Goal: Task Accomplishment & Management: Manage account settings

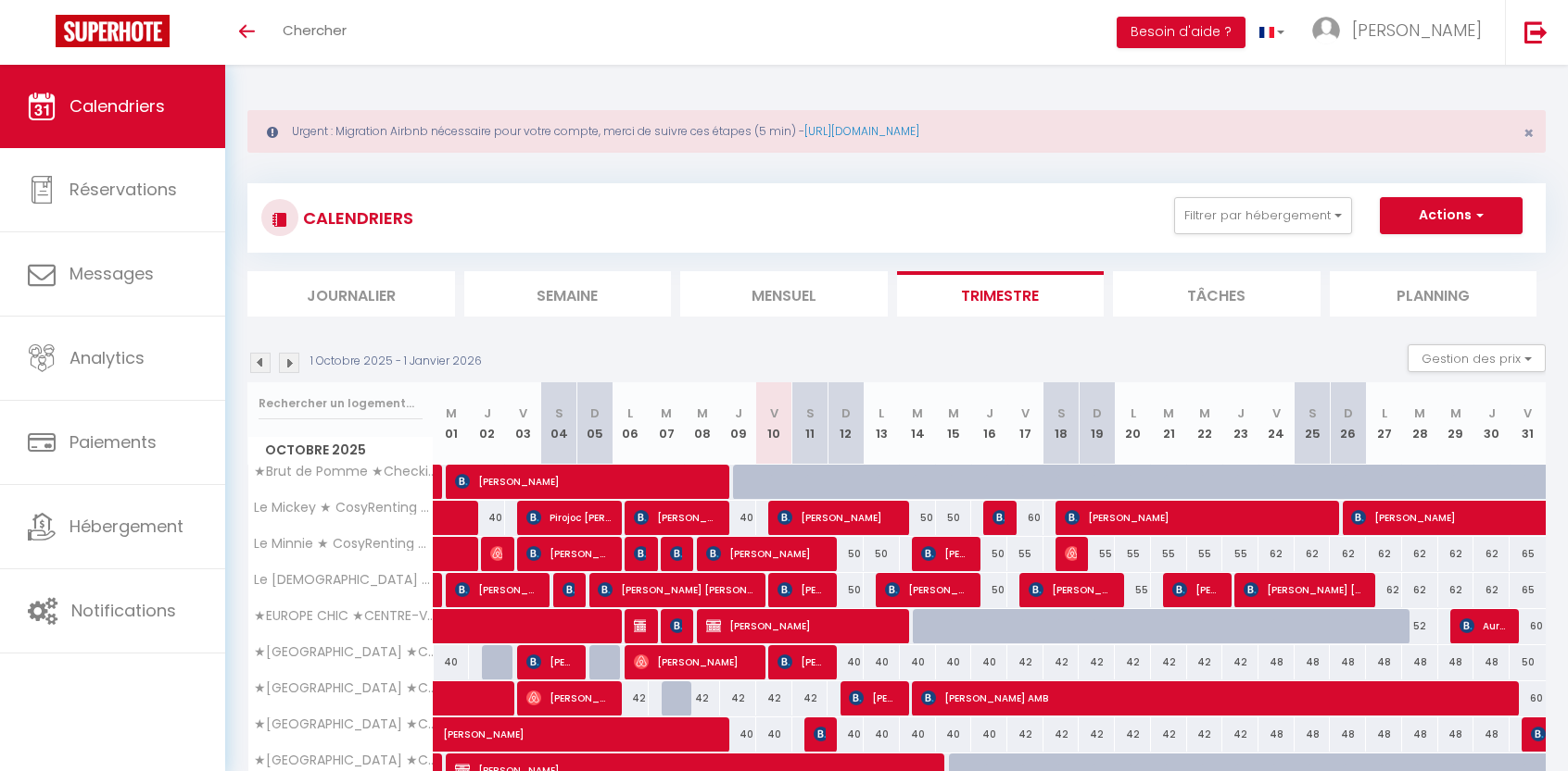
scroll to position [186, 0]
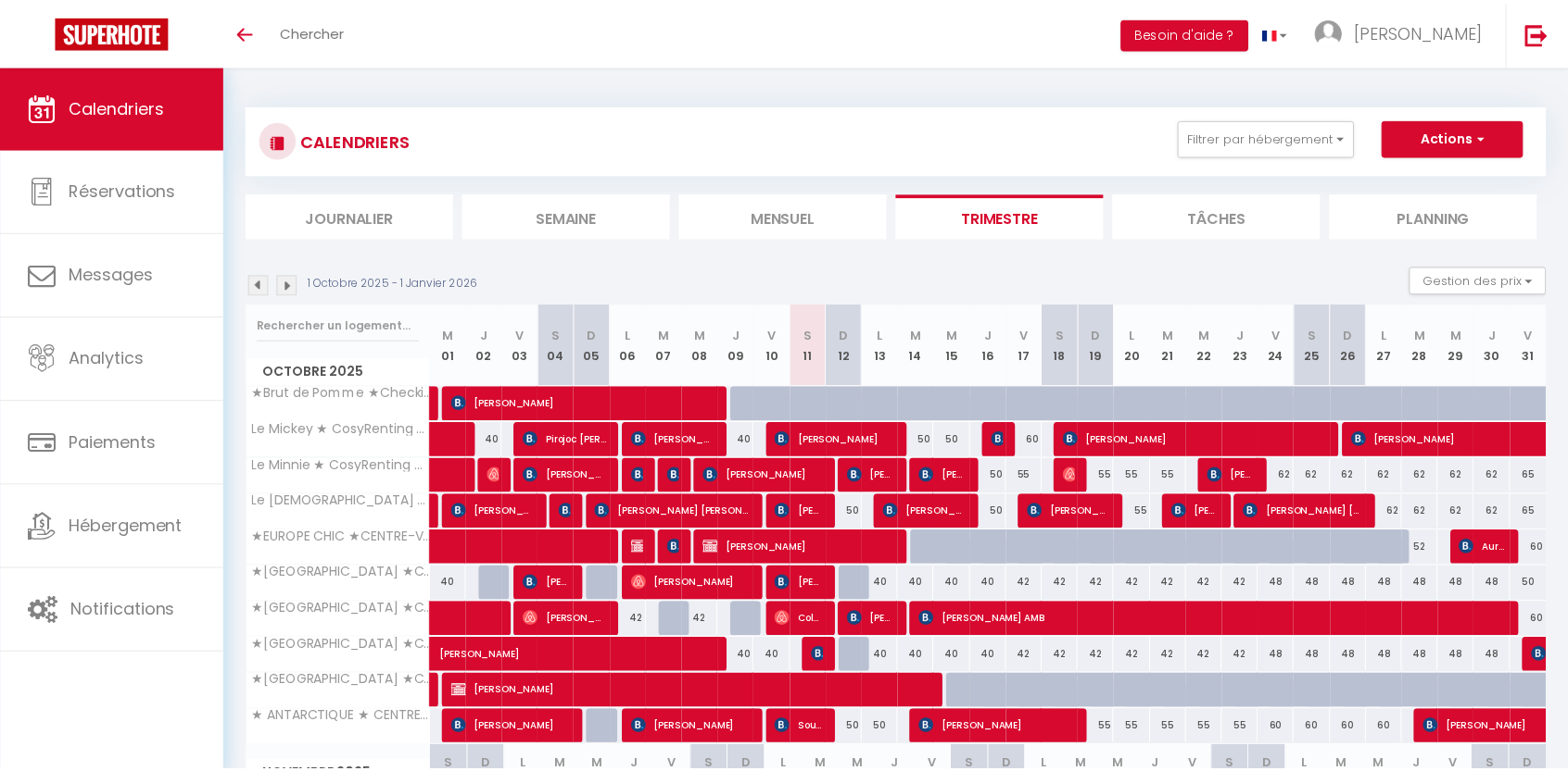
scroll to position [107, 0]
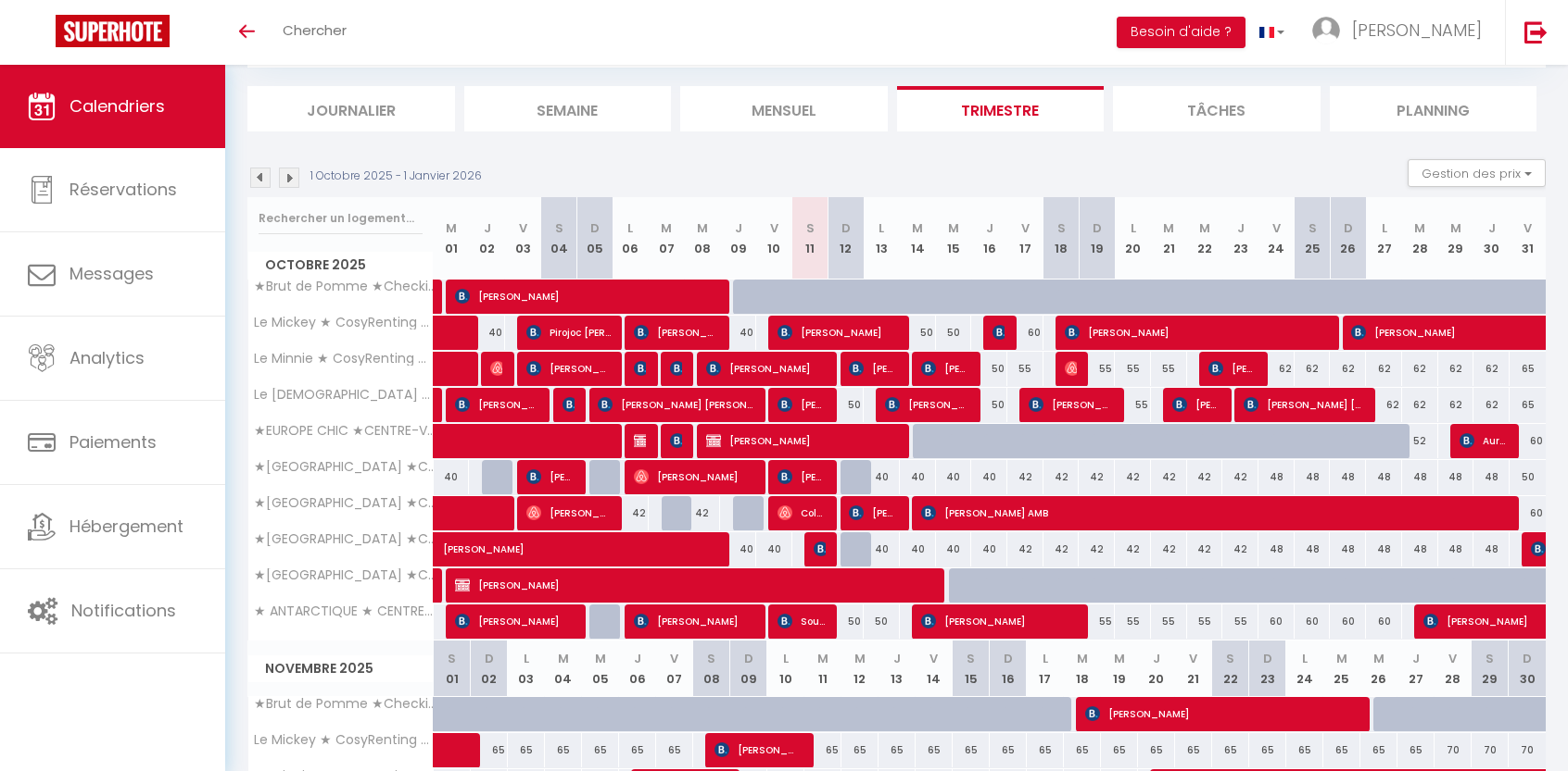
click at [850, 407] on div "50" at bounding box center [846, 406] width 37 height 35
type input "50"
type input "Dim 12 Octobre 2025"
type input "Lun 13 Octobre 2025"
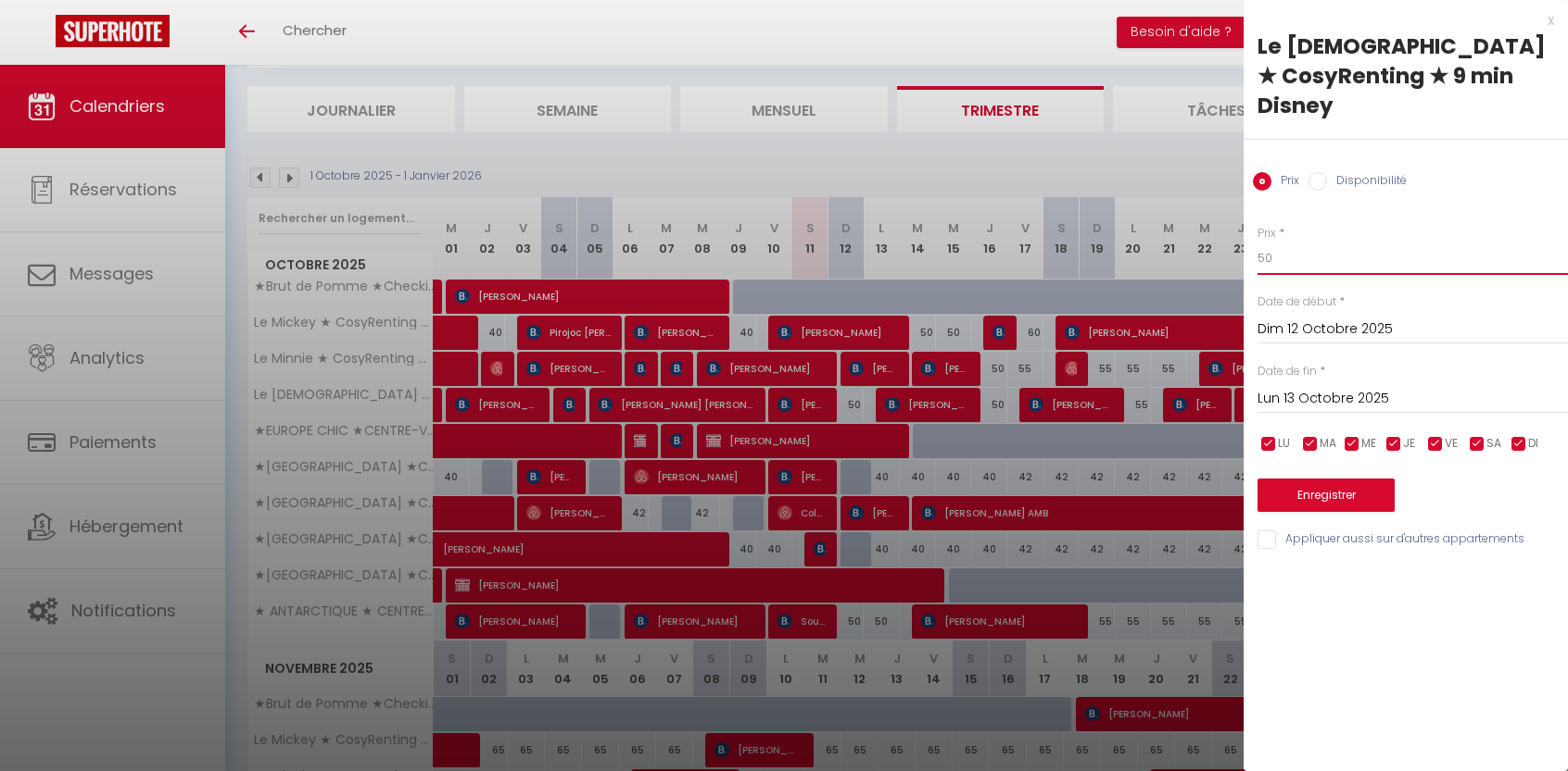
click at [1287, 241] on input "50" at bounding box center [1412, 258] width 311 height 34
type input "5"
type input "48"
click at [1346, 479] on button "Enregistrer" at bounding box center [1326, 495] width 138 height 34
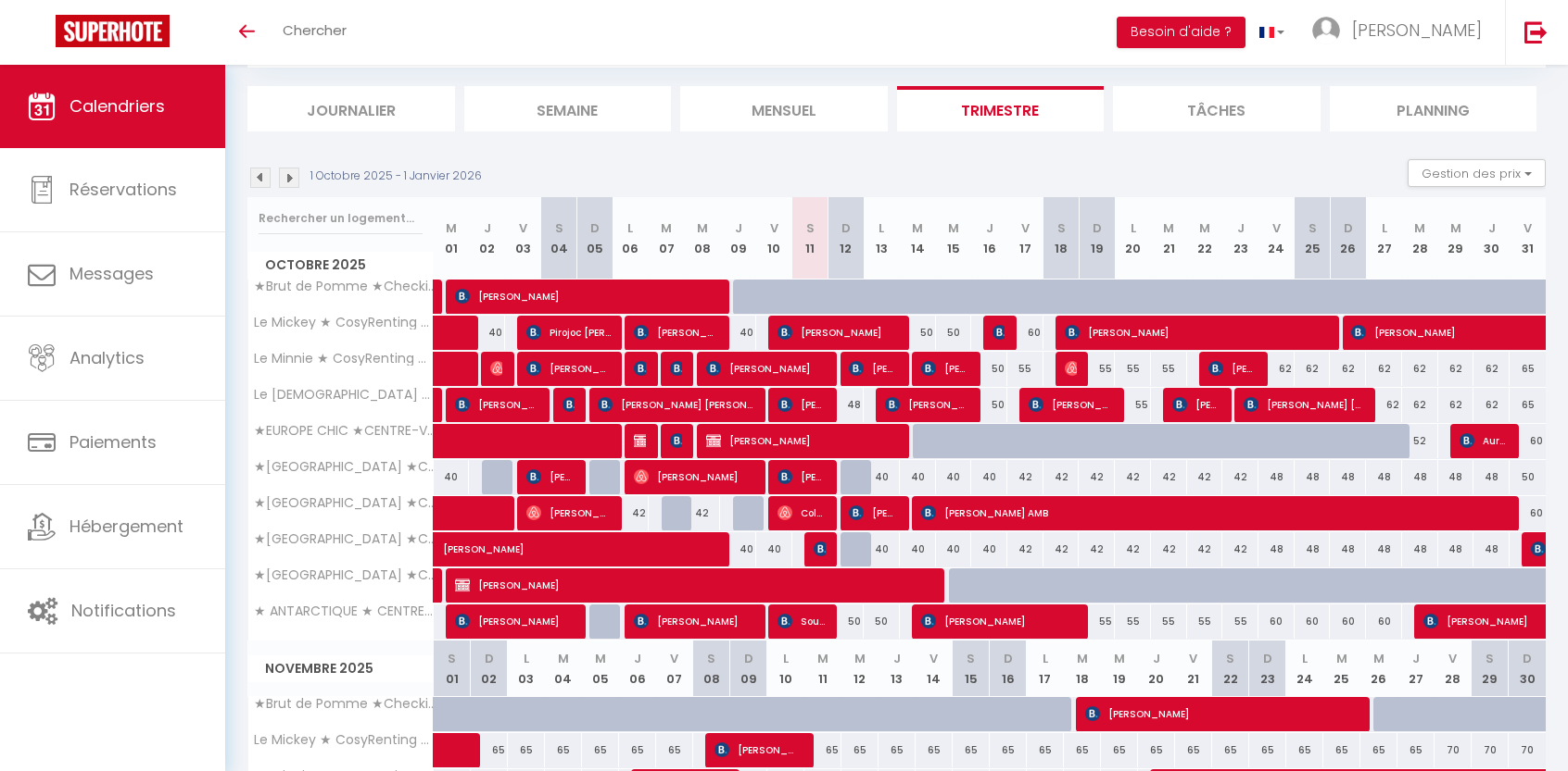
click at [1034, 332] on div "60" at bounding box center [1025, 333] width 37 height 35
type input "60"
type input "Ven 17 Octobre 2025"
type input "Sam 18 Octobre 2025"
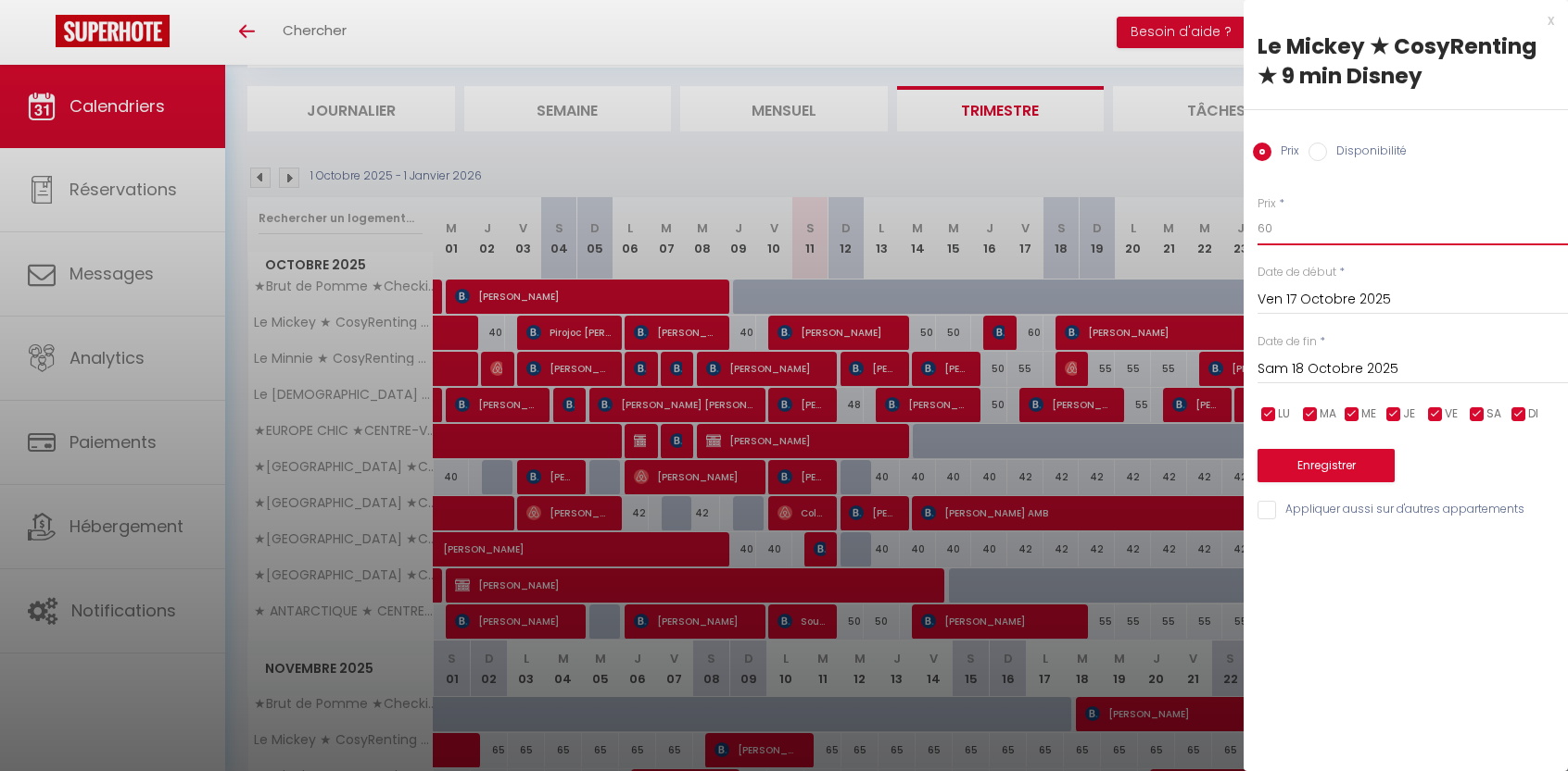
click at [1314, 229] on input "60" at bounding box center [1412, 229] width 311 height 34
type input "6"
type input "55"
click at [1340, 461] on button "Enregistrer" at bounding box center [1326, 465] width 138 height 34
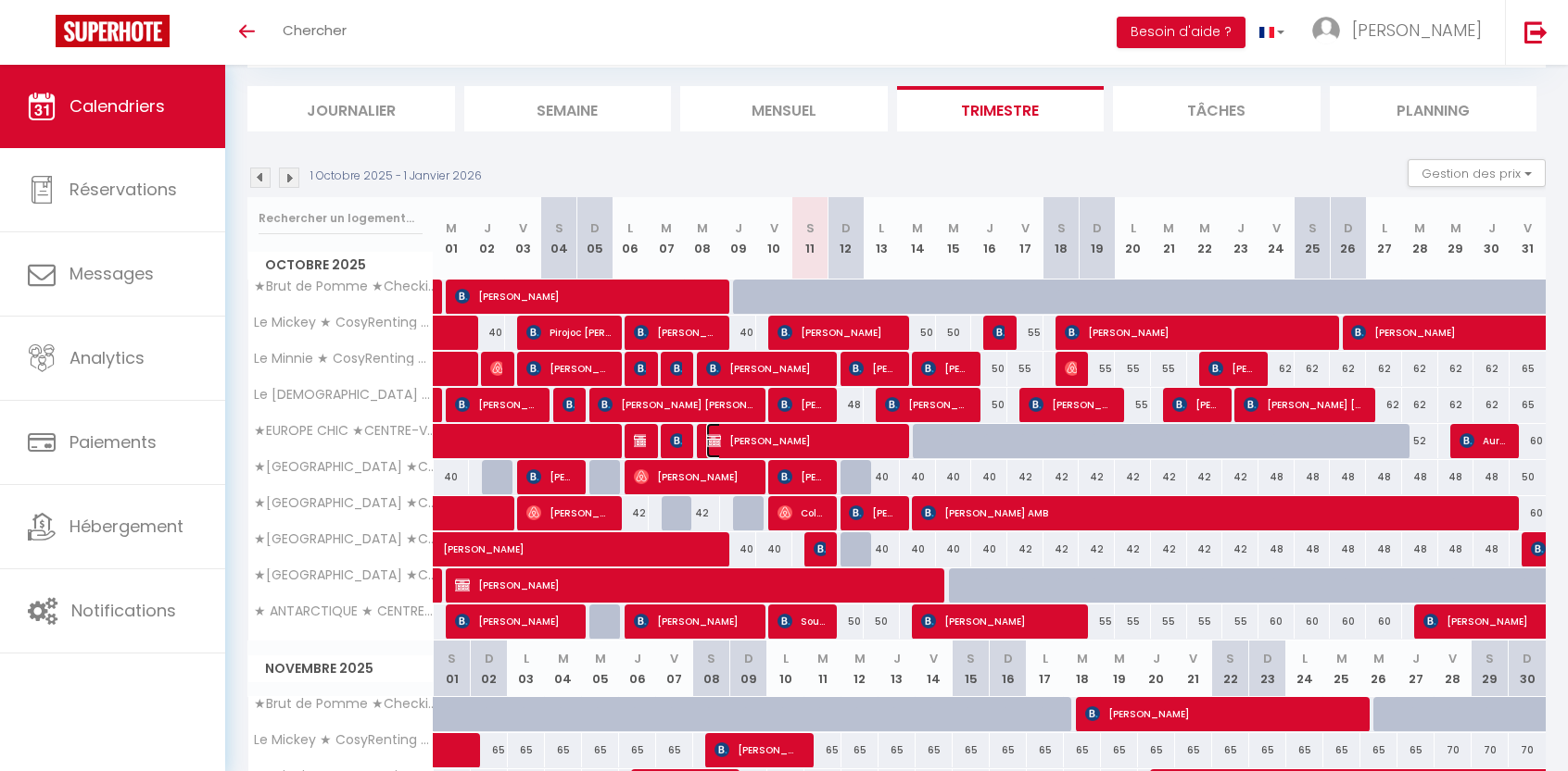
click at [784, 438] on span "[PERSON_NAME]" at bounding box center [802, 440] width 192 height 36
select select "OK"
select select "KO"
select select "0"
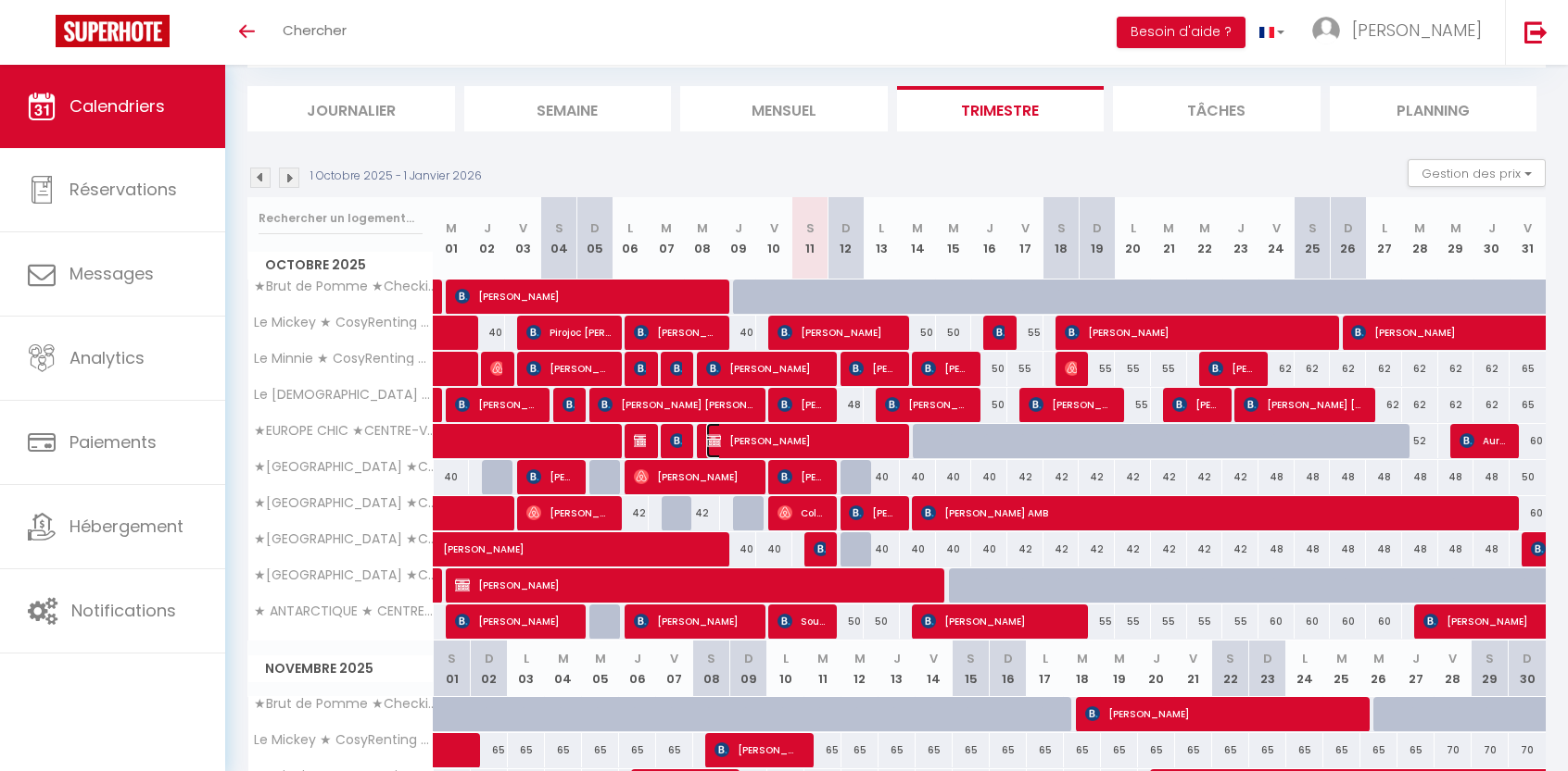
select select "1"
select select
select select "1070"
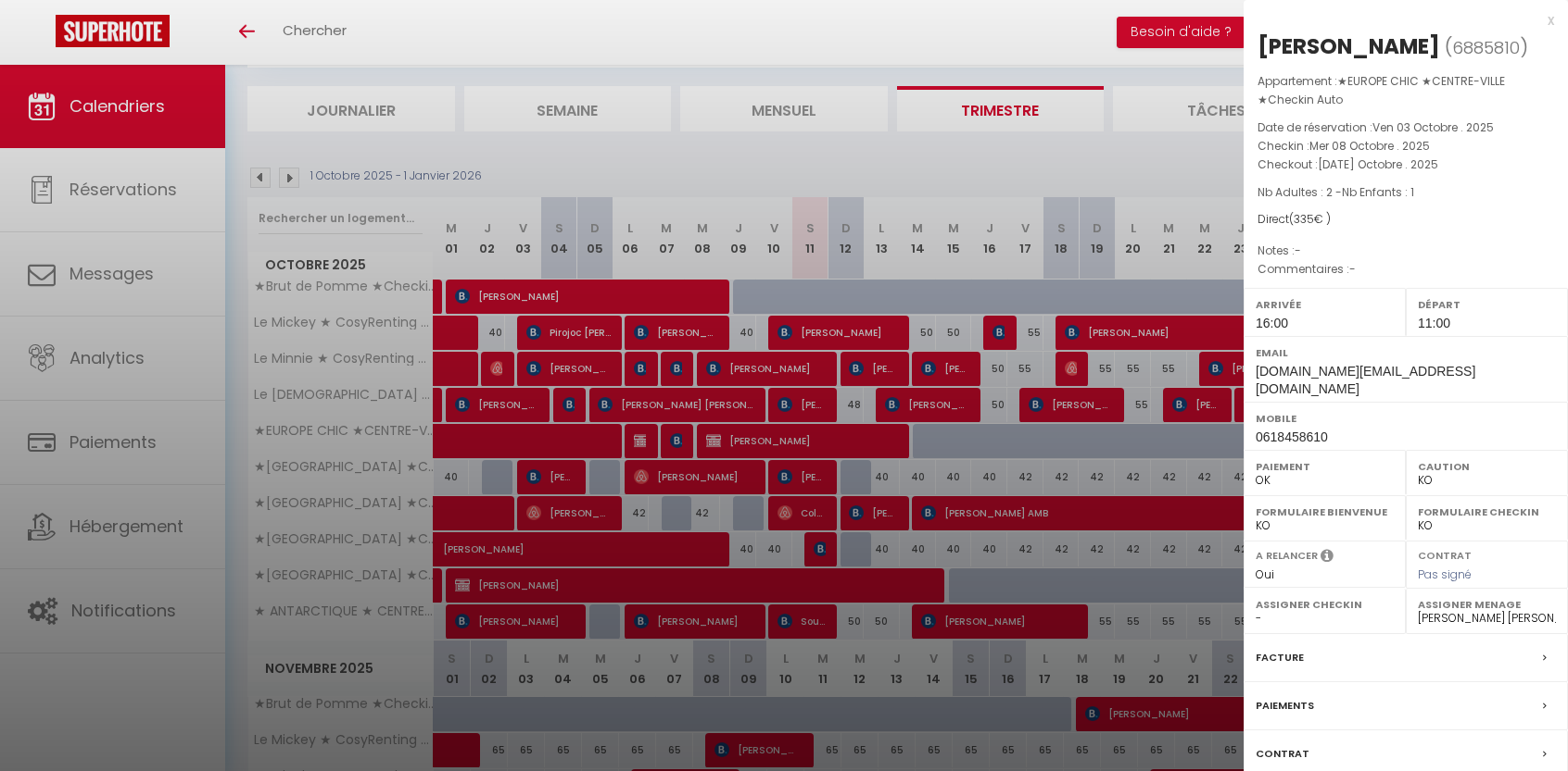
click at [491, 443] on div at bounding box center [784, 386] width 1568 height 771
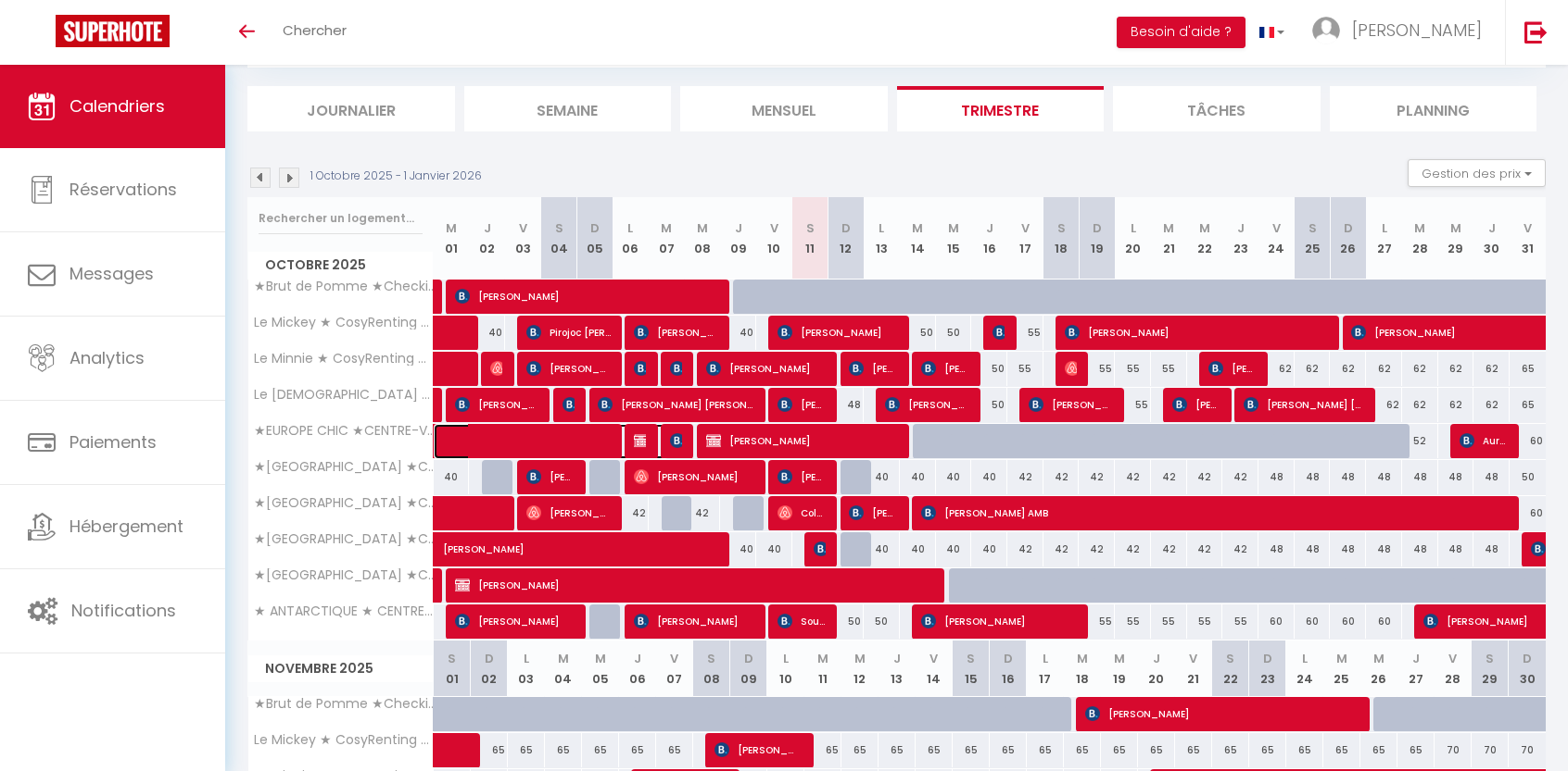
click at [491, 443] on span at bounding box center [562, 441] width 214 height 36
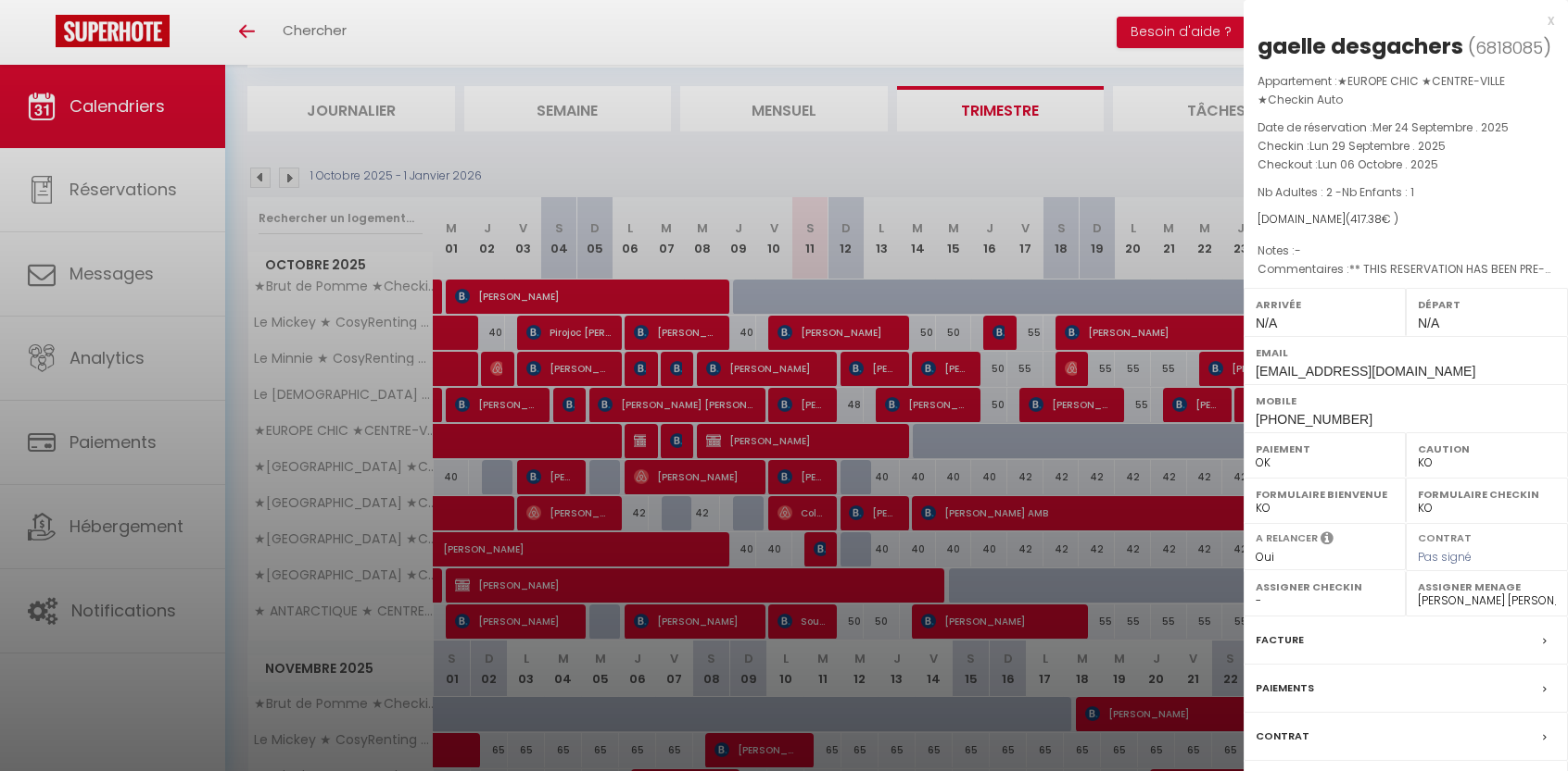
click at [501, 441] on div at bounding box center [784, 386] width 1568 height 771
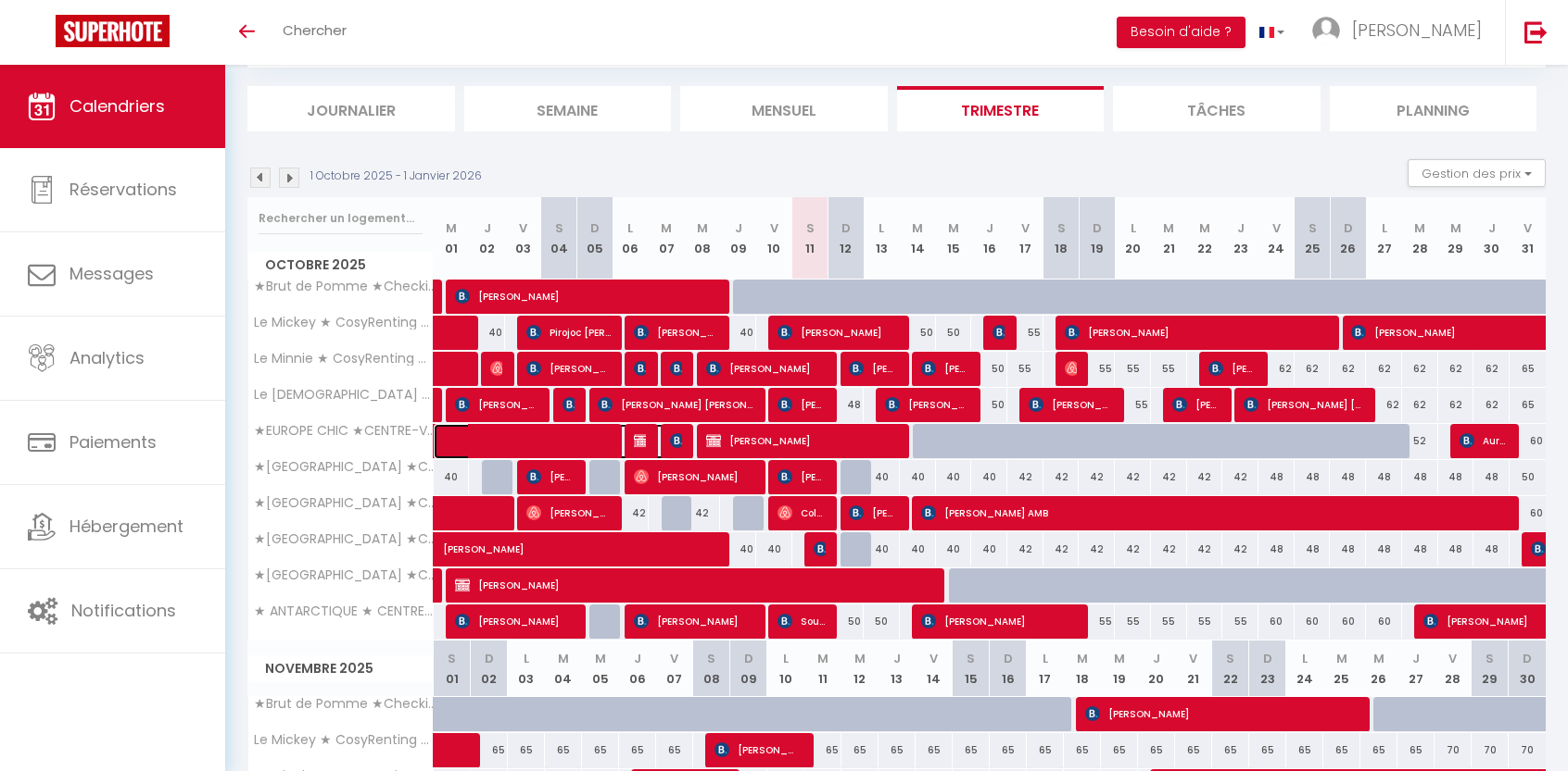
click at [501, 441] on span at bounding box center [562, 441] width 214 height 36
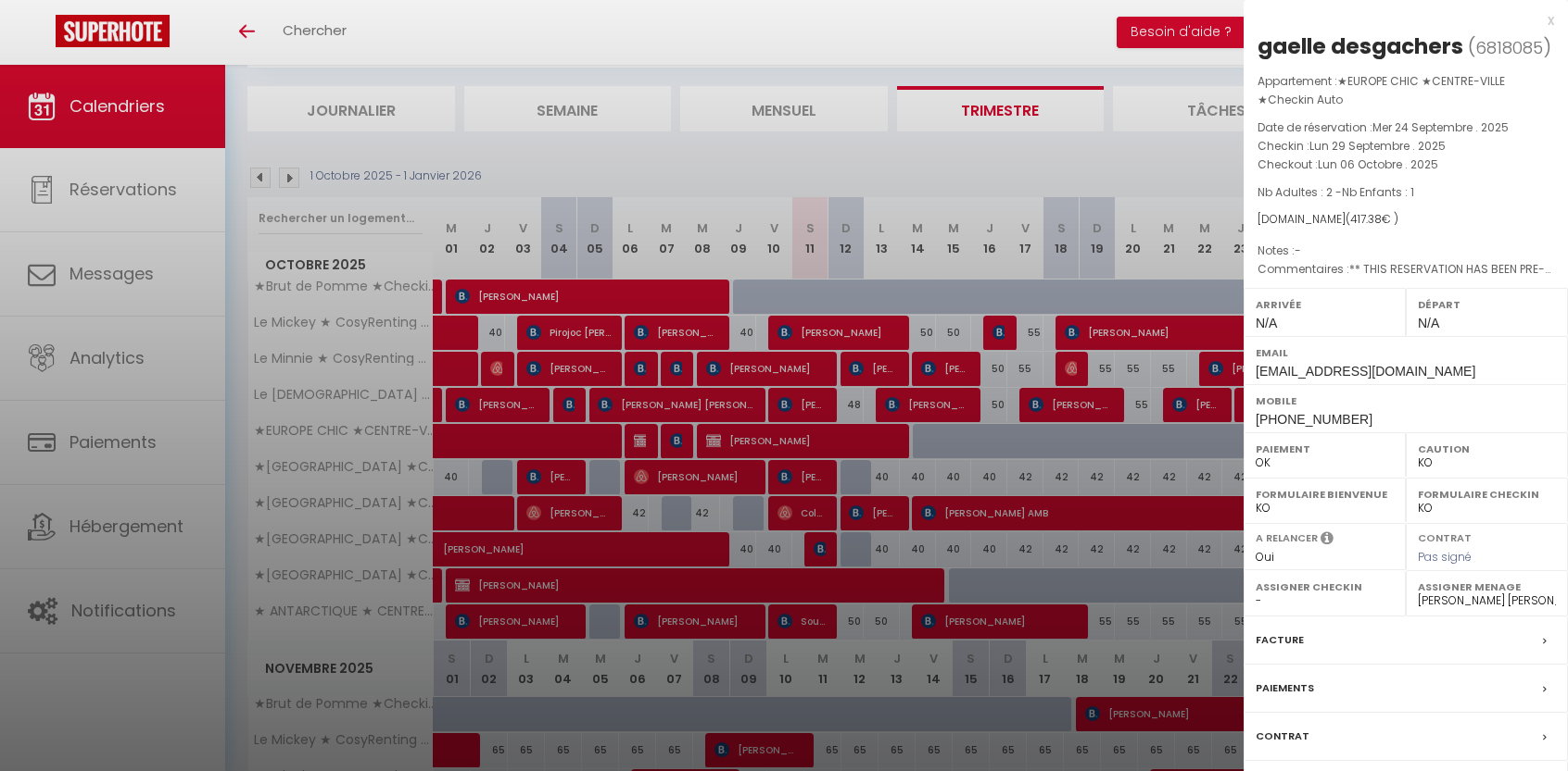
click at [1299, 641] on label "Facture" at bounding box center [1279, 640] width 48 height 19
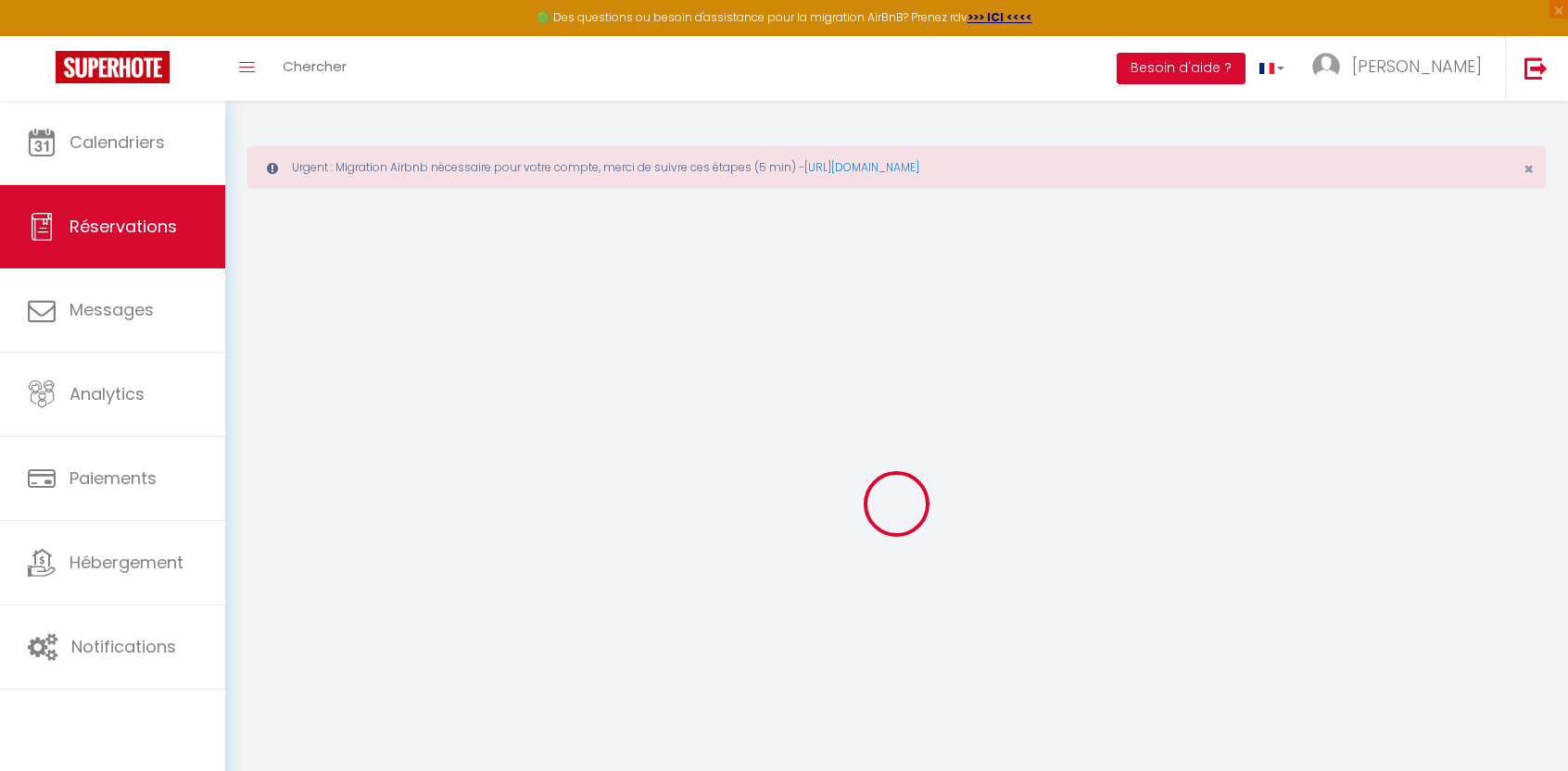
select select "cleaning"
select select "taxes"
select select
checkbox input "false"
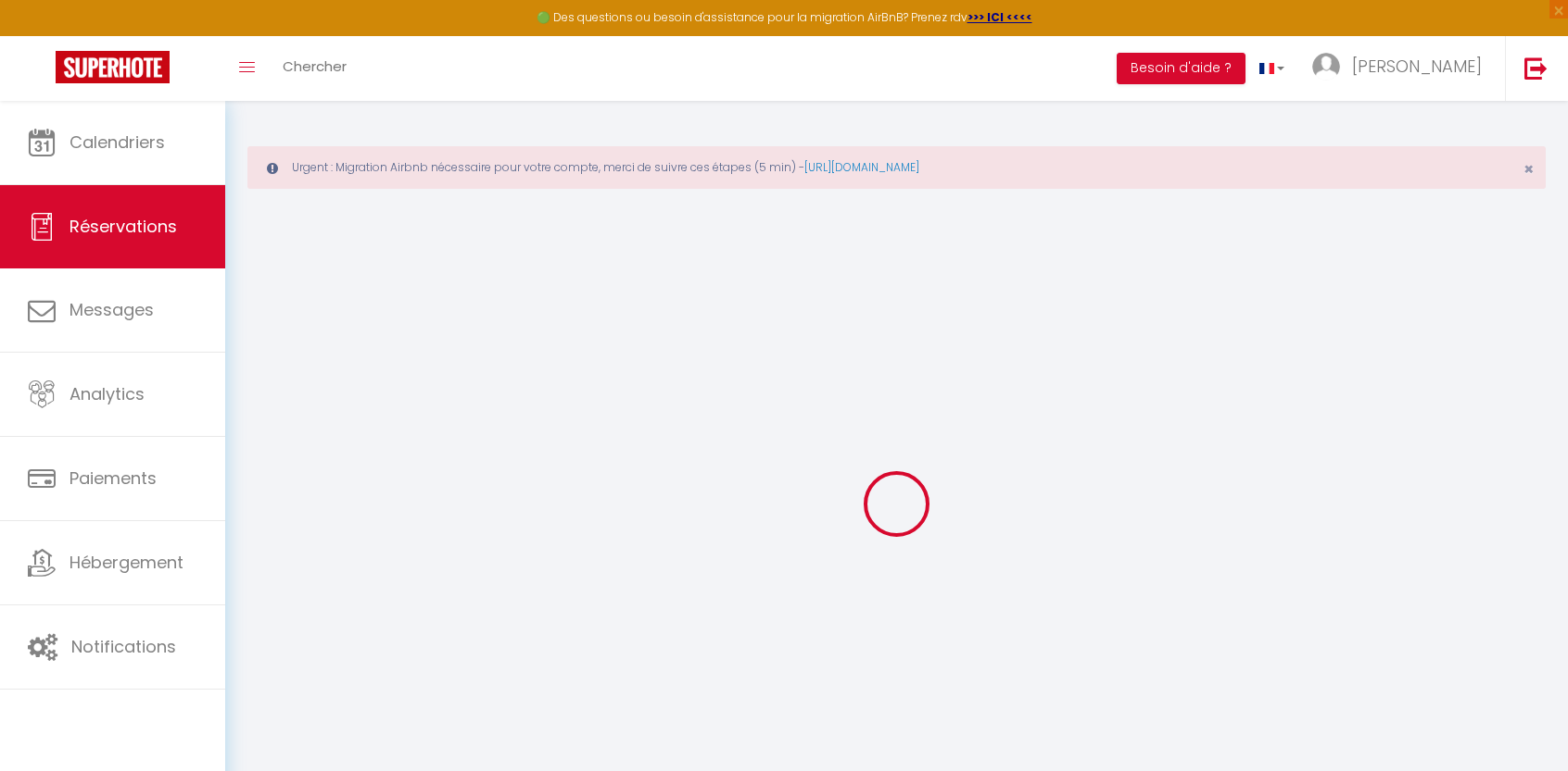
select select
checkbox input "false"
select select
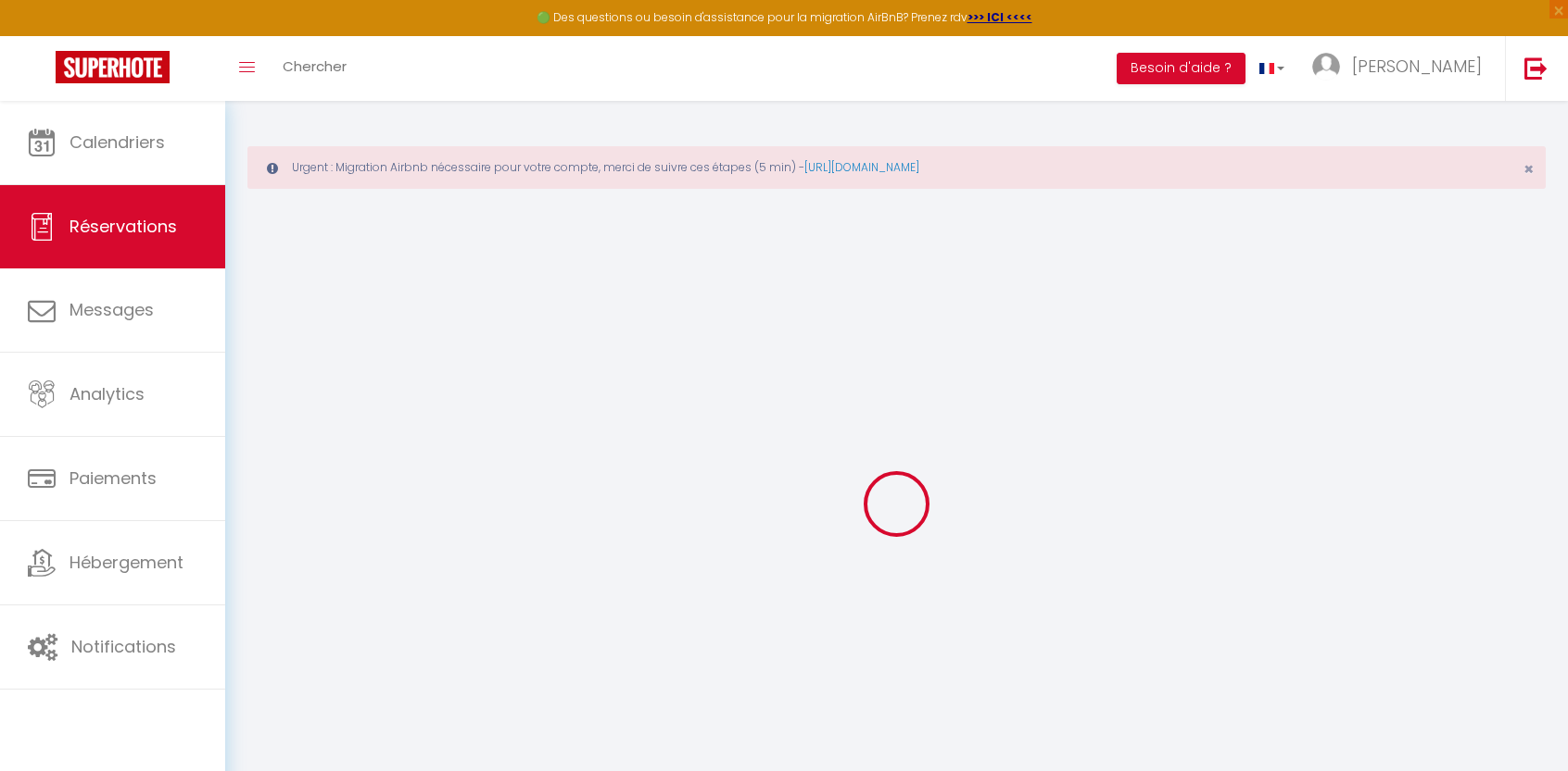
checkbox input "false"
type textarea "** THIS RESERVATION HAS BEEN PRE-PAID ** Reservation has a cancellation grace p…"
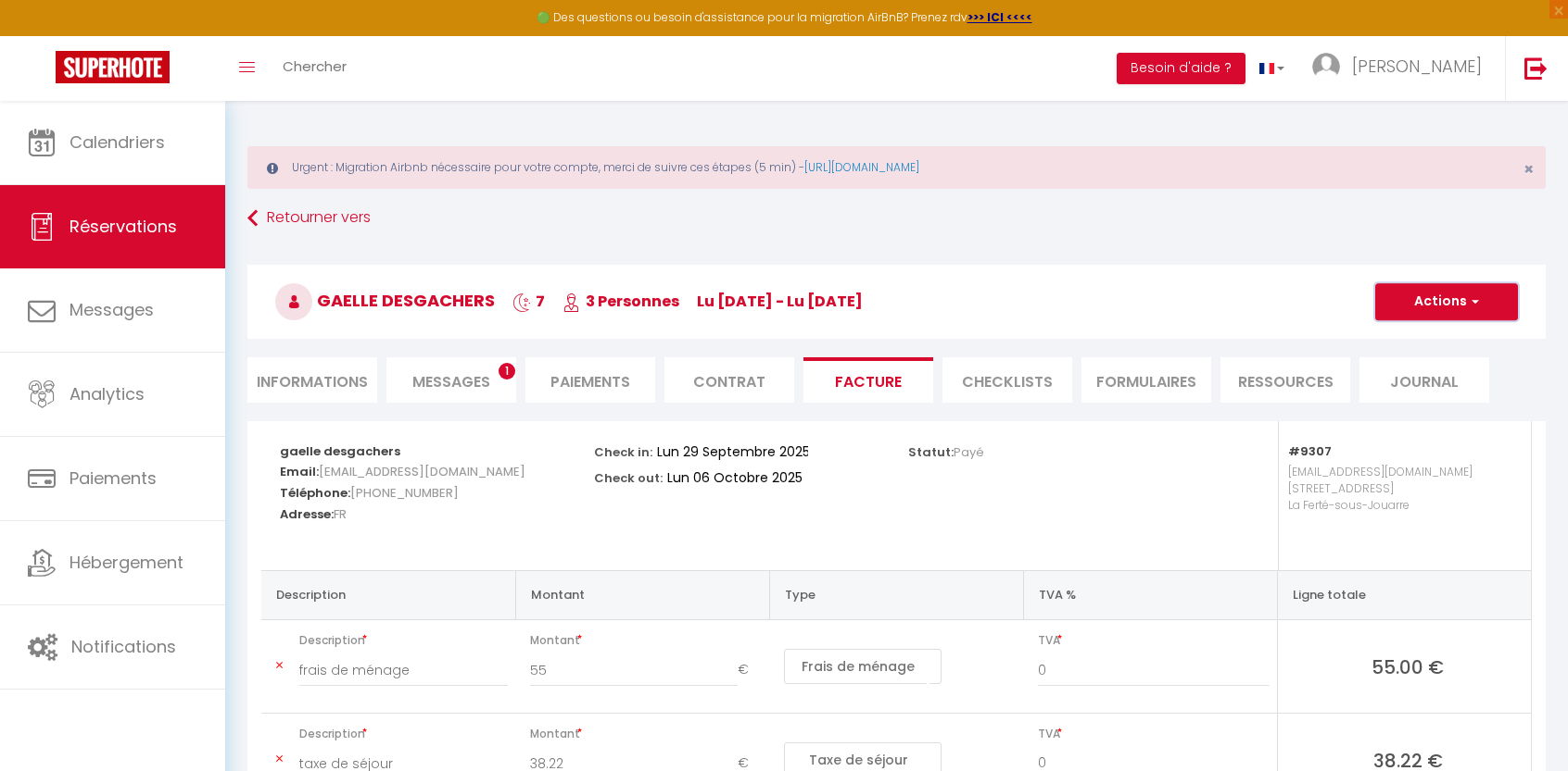
click at [1462, 304] on button "Actions" at bounding box center [1446, 302] width 142 height 37
click at [1430, 393] on link "Envoyer la facture" at bounding box center [1432, 390] width 156 height 24
type input "gdesga.243798@guest.booking.com"
select select "fr"
type input "Votre facture 6818085 - ★EUROPE CHIC ★CENTRE-VILLE ★Checkin Auto"
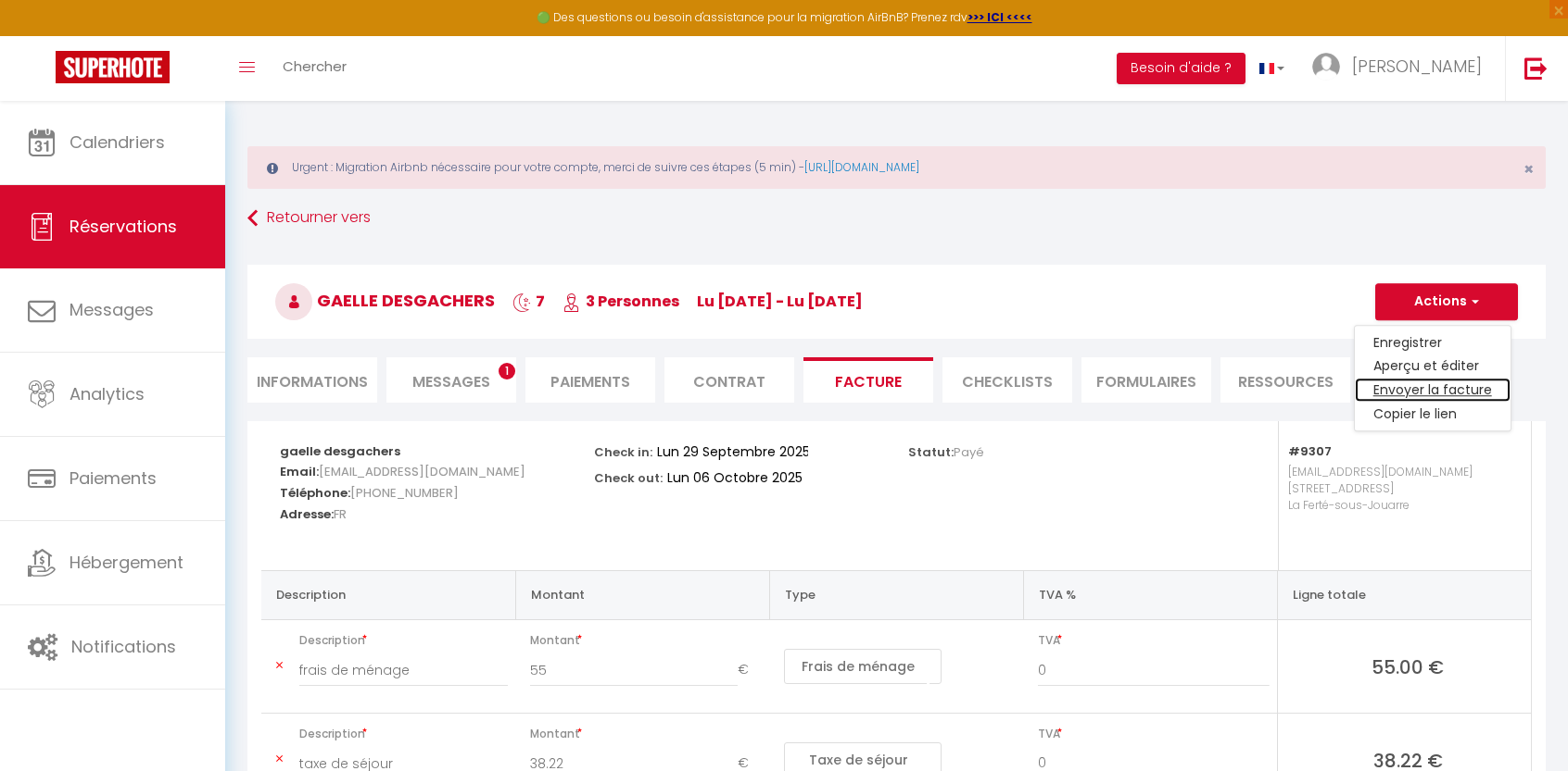
type textarea "Bonjour, Voici le lien pour télécharger votre facture : https://superhote.com/a…"
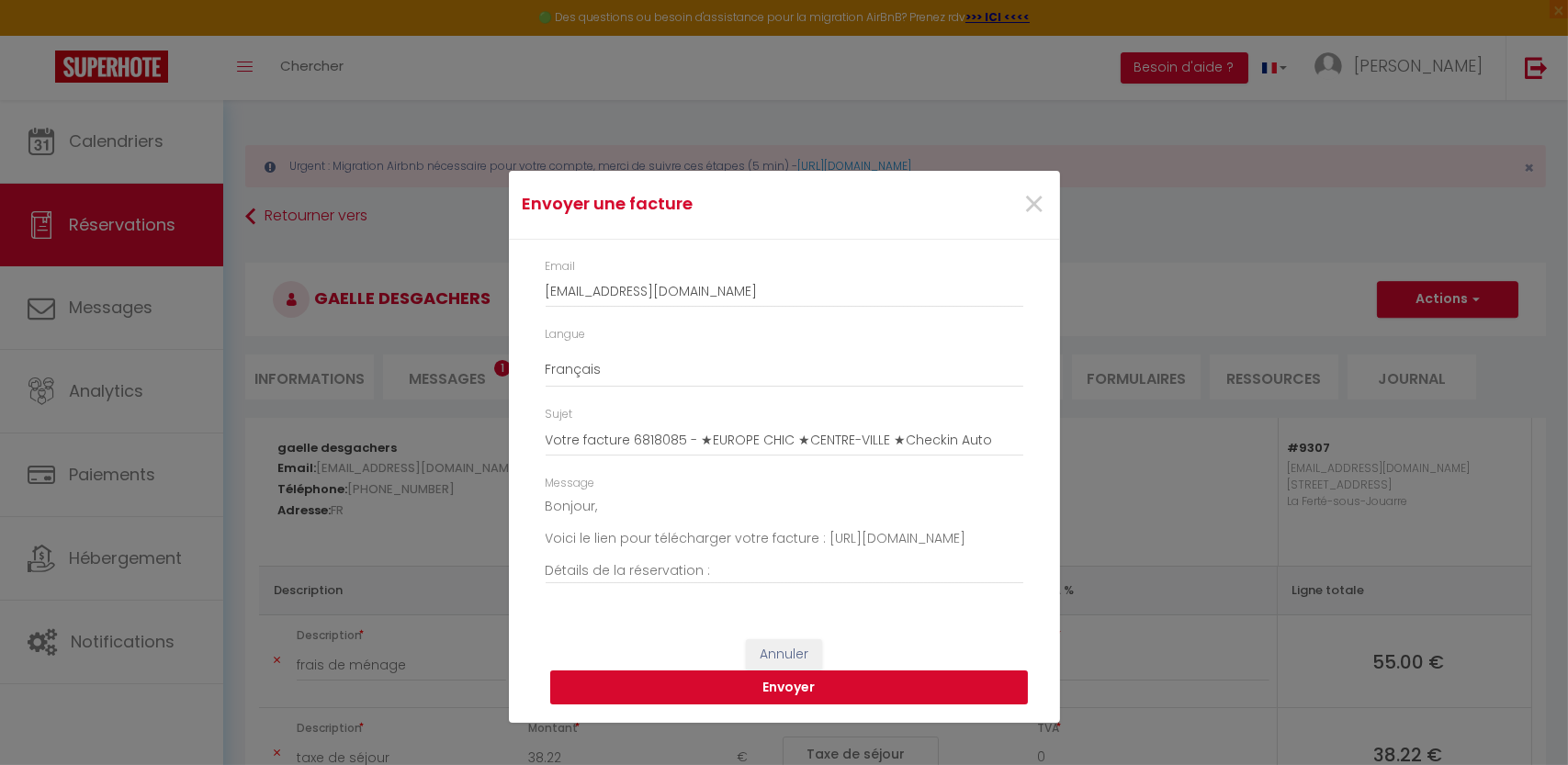
click at [841, 690] on button "Envoyer" at bounding box center [789, 688] width 478 height 35
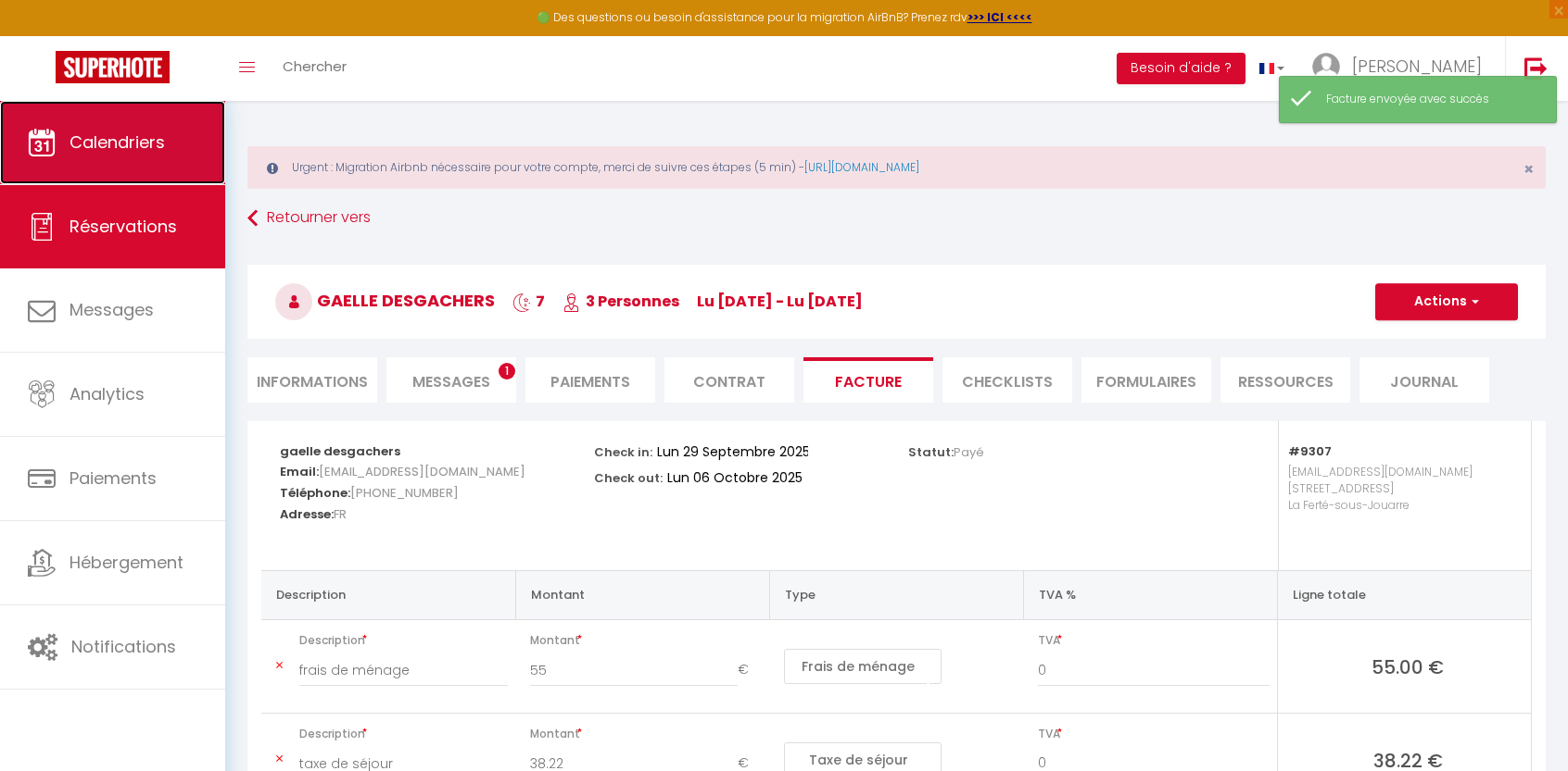
click at [125, 145] on span "Calendriers" at bounding box center [116, 142] width 95 height 23
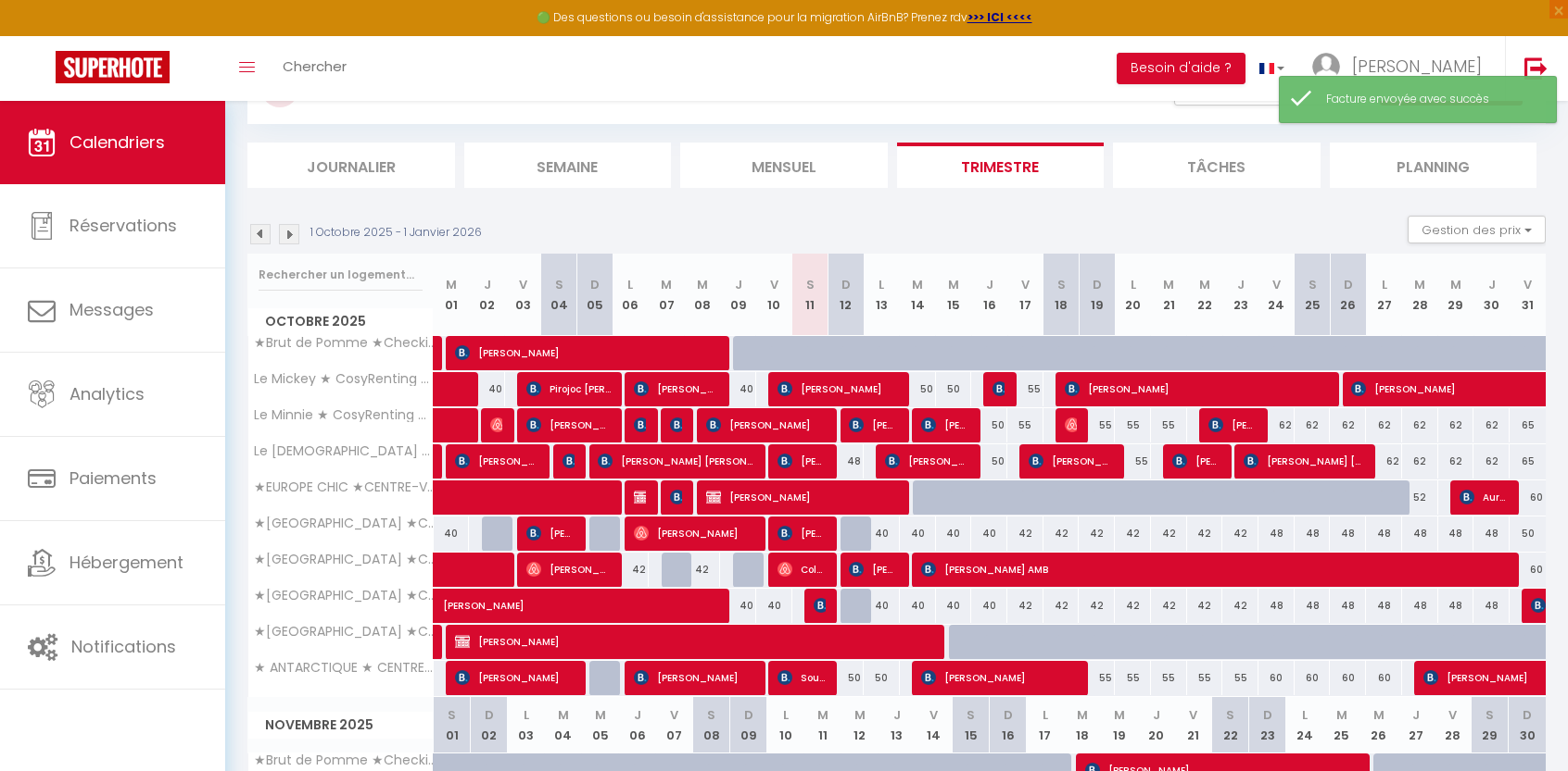
scroll to position [186, 0]
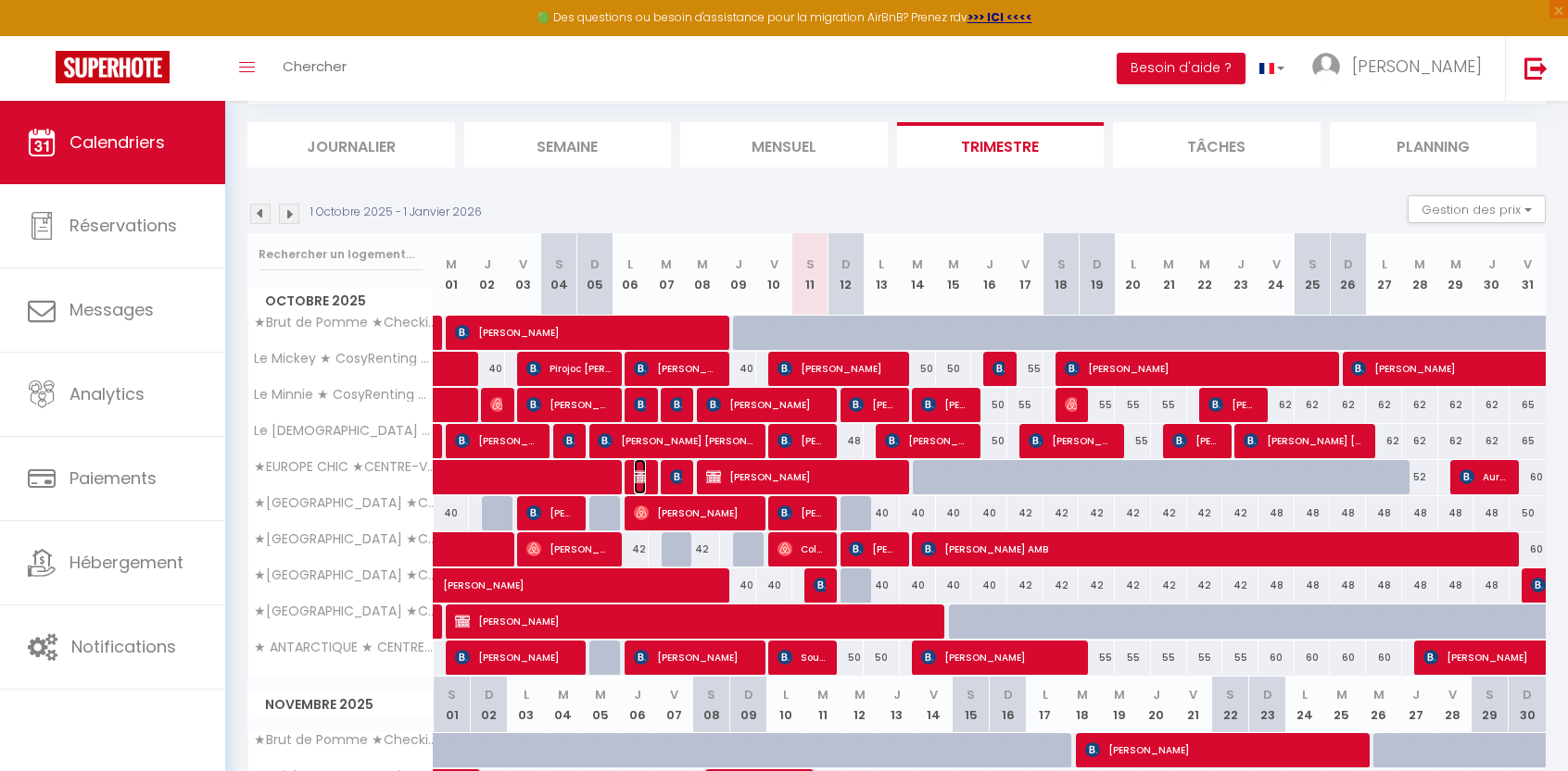
click at [645, 479] on img at bounding box center [641, 476] width 14 height 14
select select "OK"
select select "KO"
select select "0"
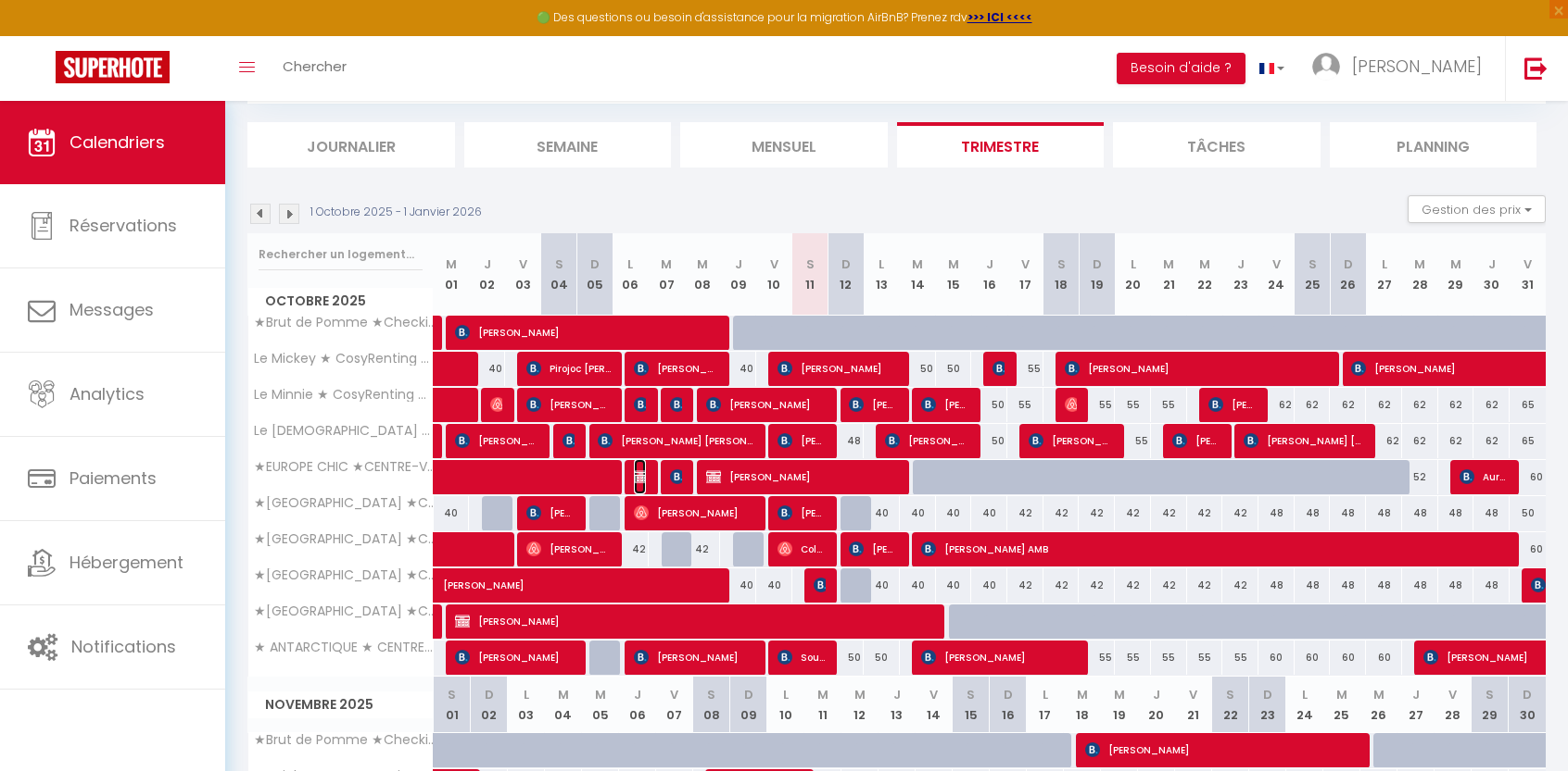
select select "1"
select select
select select "1070"
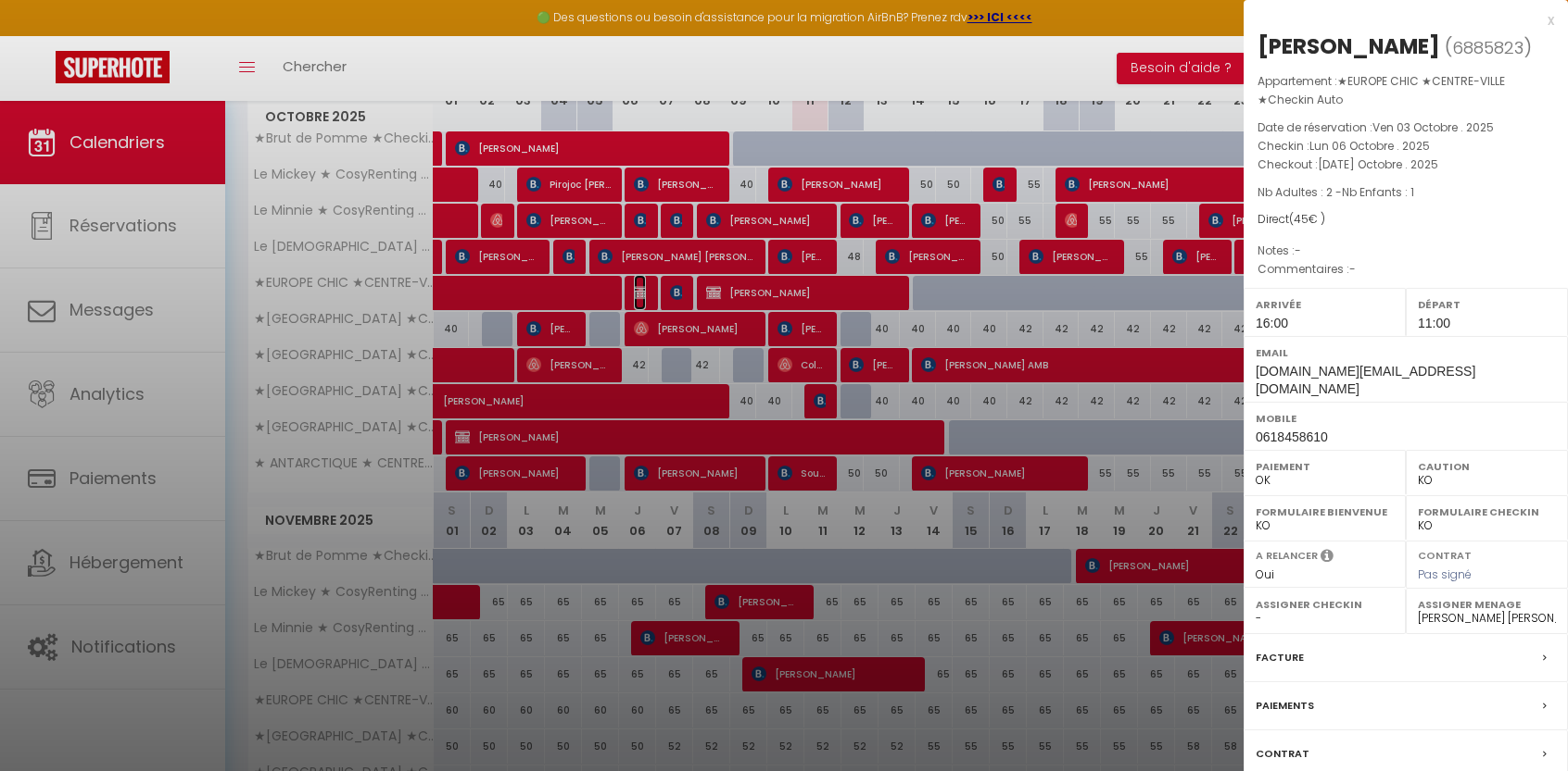
scroll to position [370, 0]
click at [1416, 676] on div "Facture" at bounding box center [1405, 659] width 324 height 48
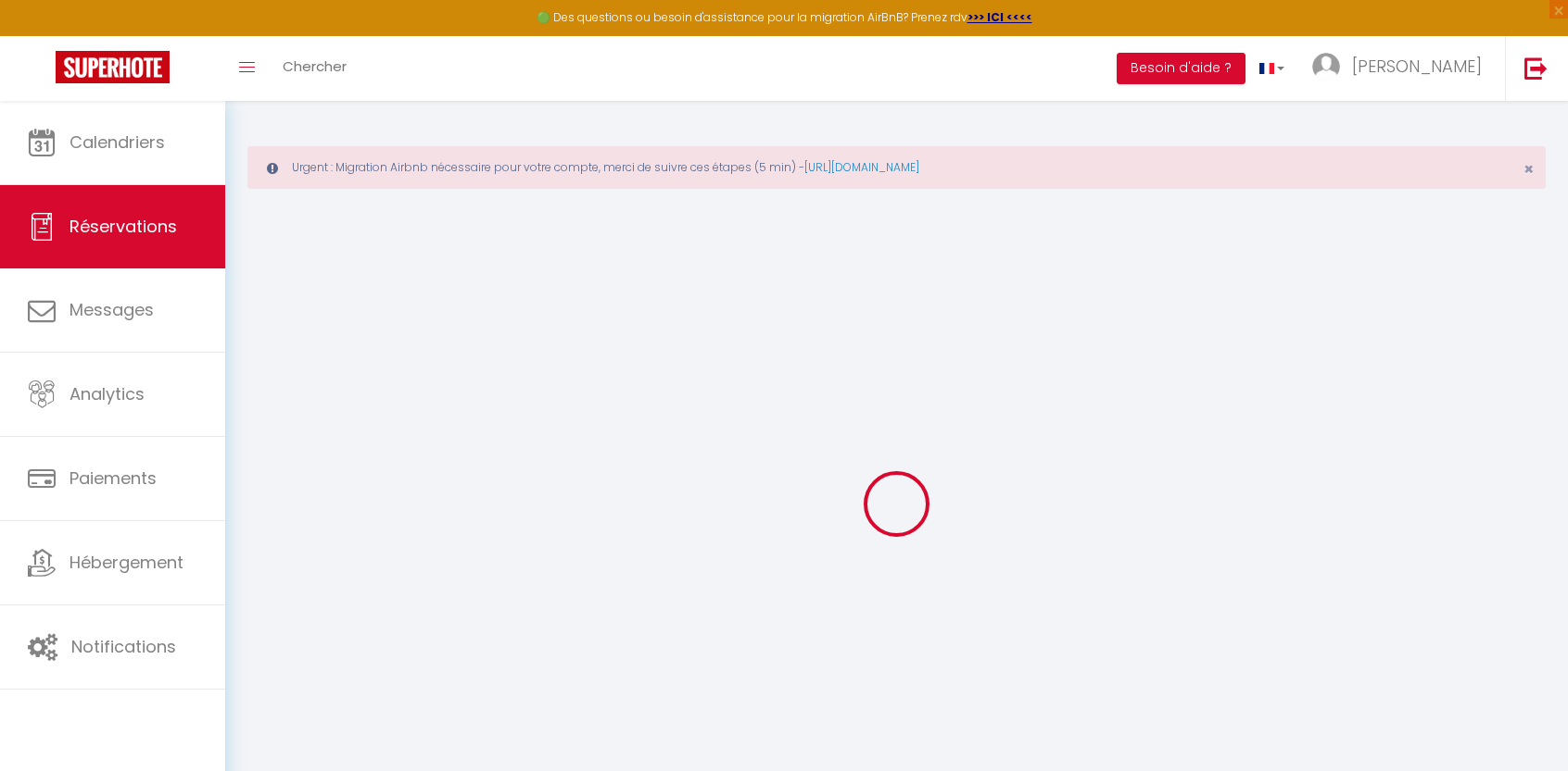
select select
checkbox input "false"
select select
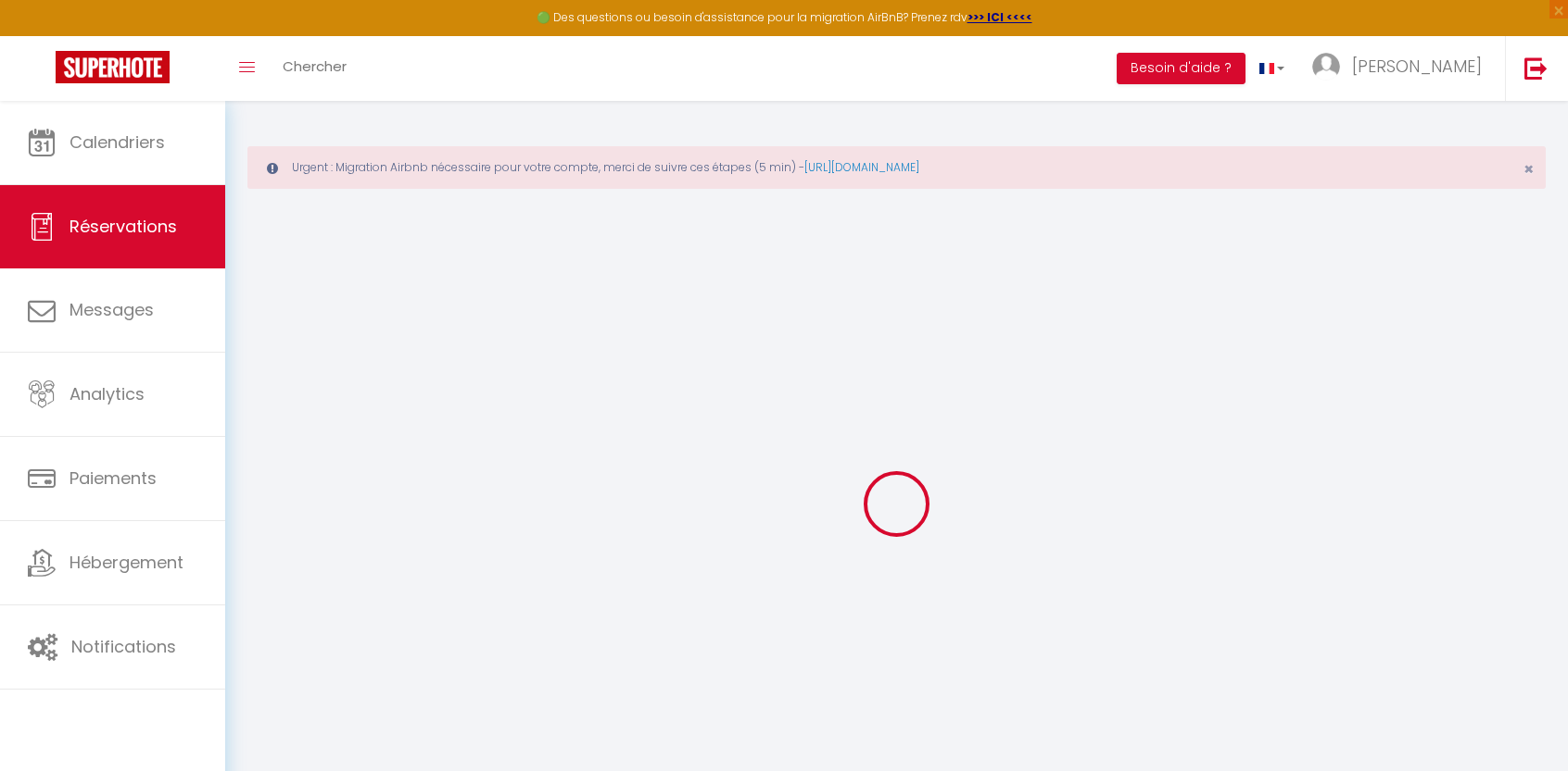
checkbox input "false"
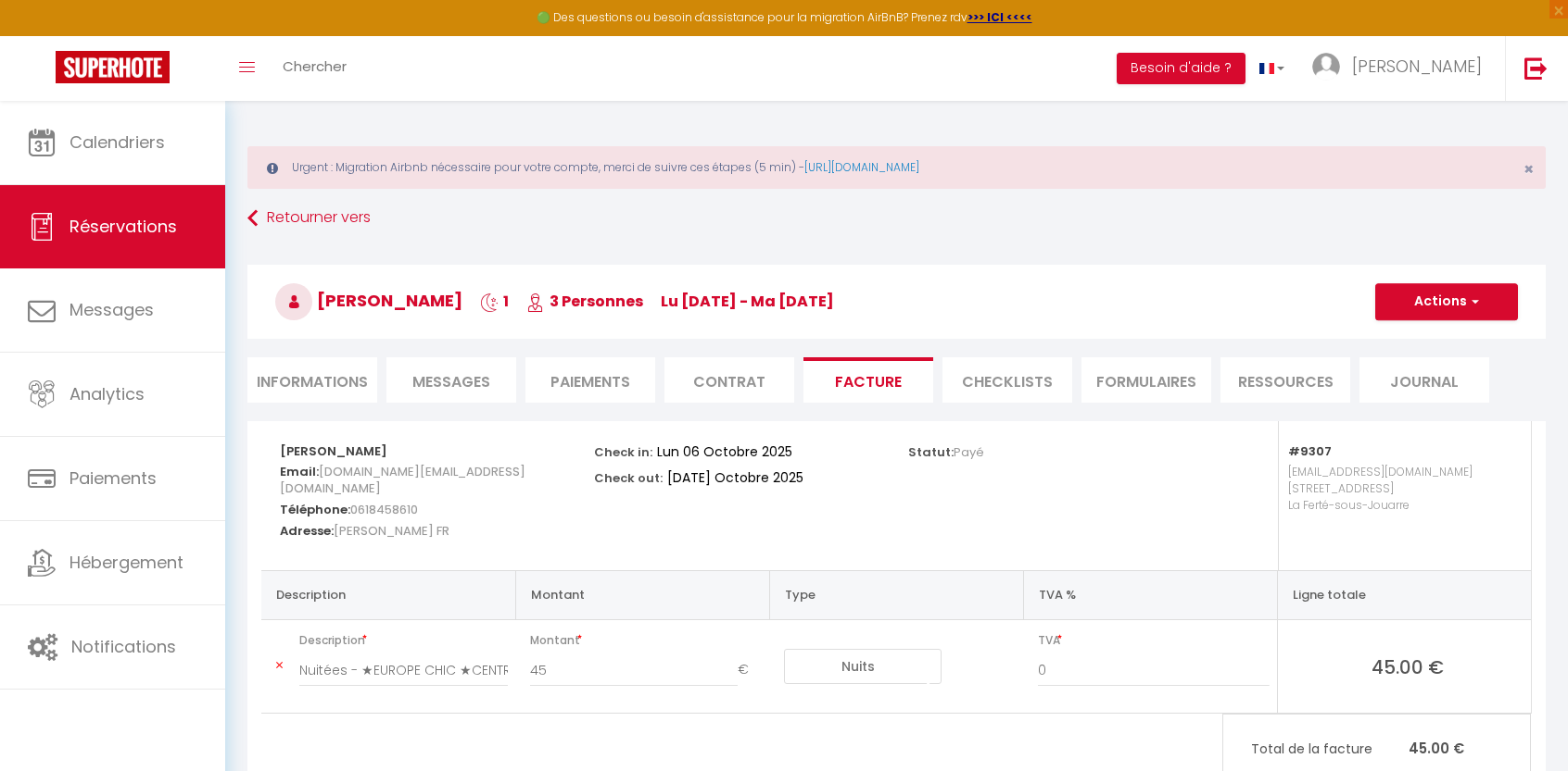
click at [335, 378] on li "Informations" at bounding box center [312, 380] width 130 height 45
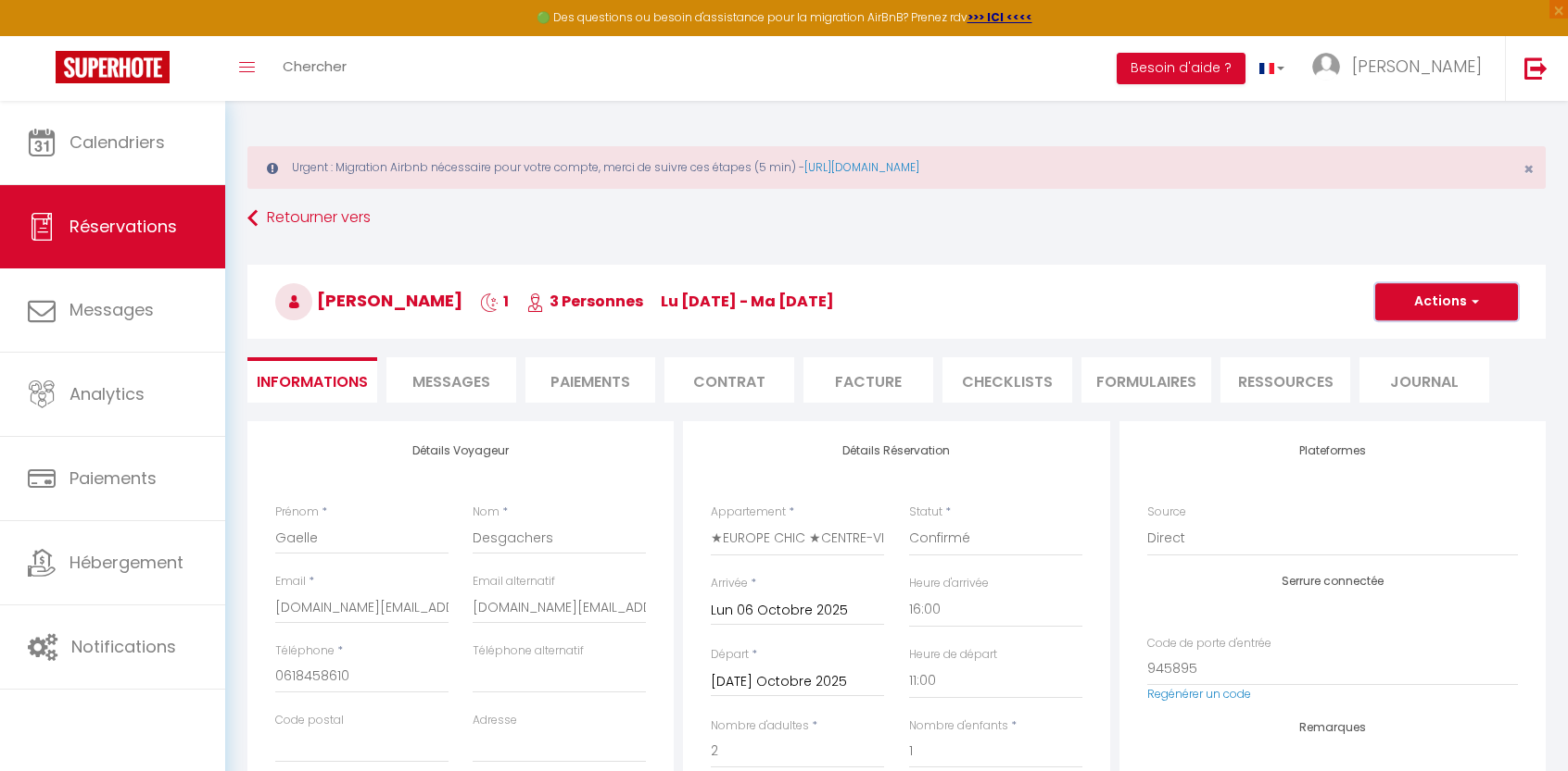
click at [1467, 301] on span "button" at bounding box center [1473, 301] width 12 height 16
click at [1026, 256] on div "Gaelle Desgachers 1 3 Personnes lu 06 Oct - ma 07 Oct Actions Enregistrer Dupli…" at bounding box center [897, 298] width 1323 height 99
click at [875, 379] on li "Facture" at bounding box center [868, 380] width 130 height 45
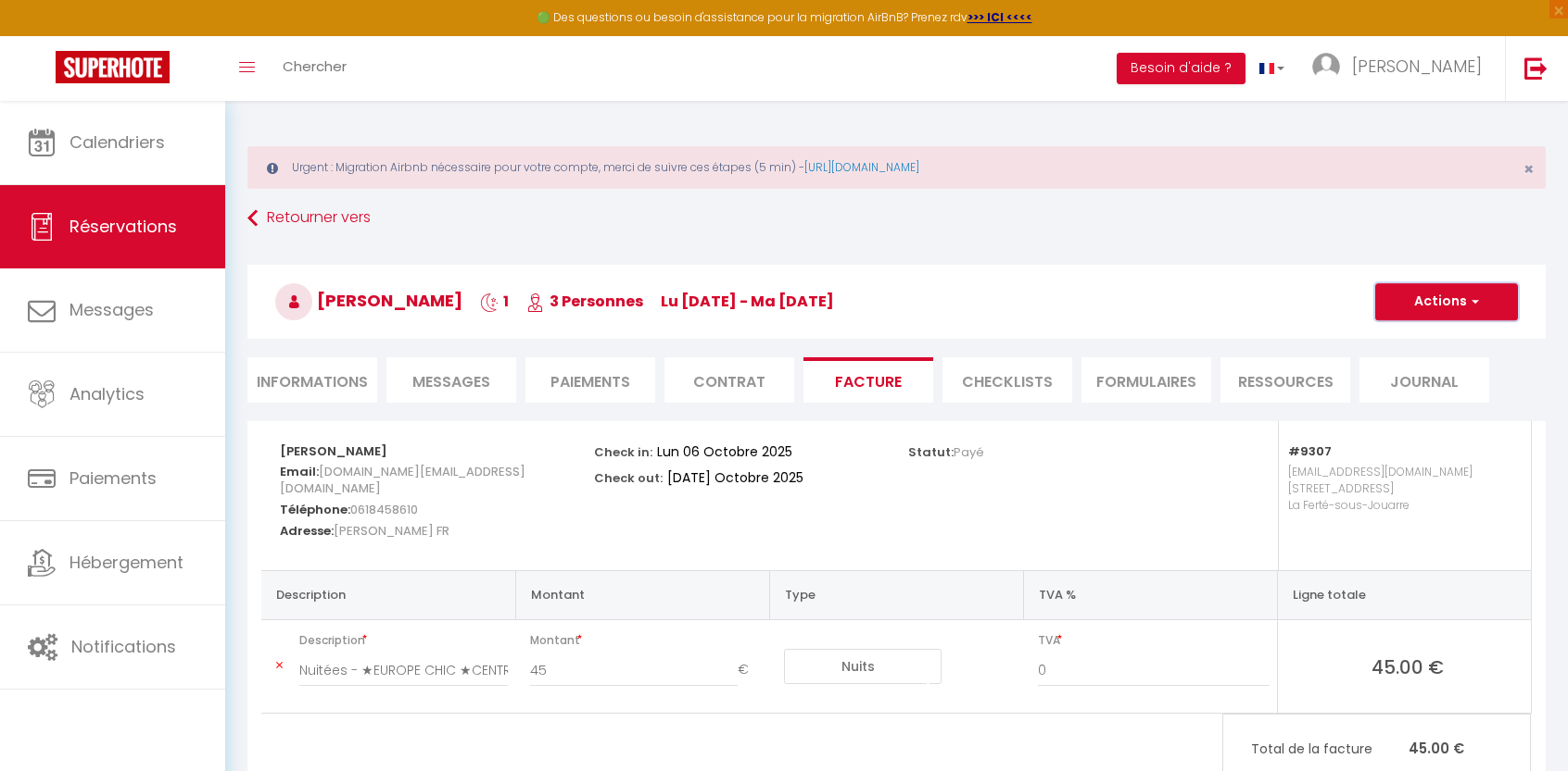
click at [1439, 308] on button "Actions" at bounding box center [1446, 302] width 142 height 37
click at [1424, 387] on link "Envoyer la facture" at bounding box center [1432, 390] width 156 height 24
type input "[DOMAIN_NAME][EMAIL_ADDRESS][DOMAIN_NAME]"
select select "fr"
type input "Votre facture 6885823 - ★EUROPE CHIC ★CENTRE-VILLE ★Checkin Auto"
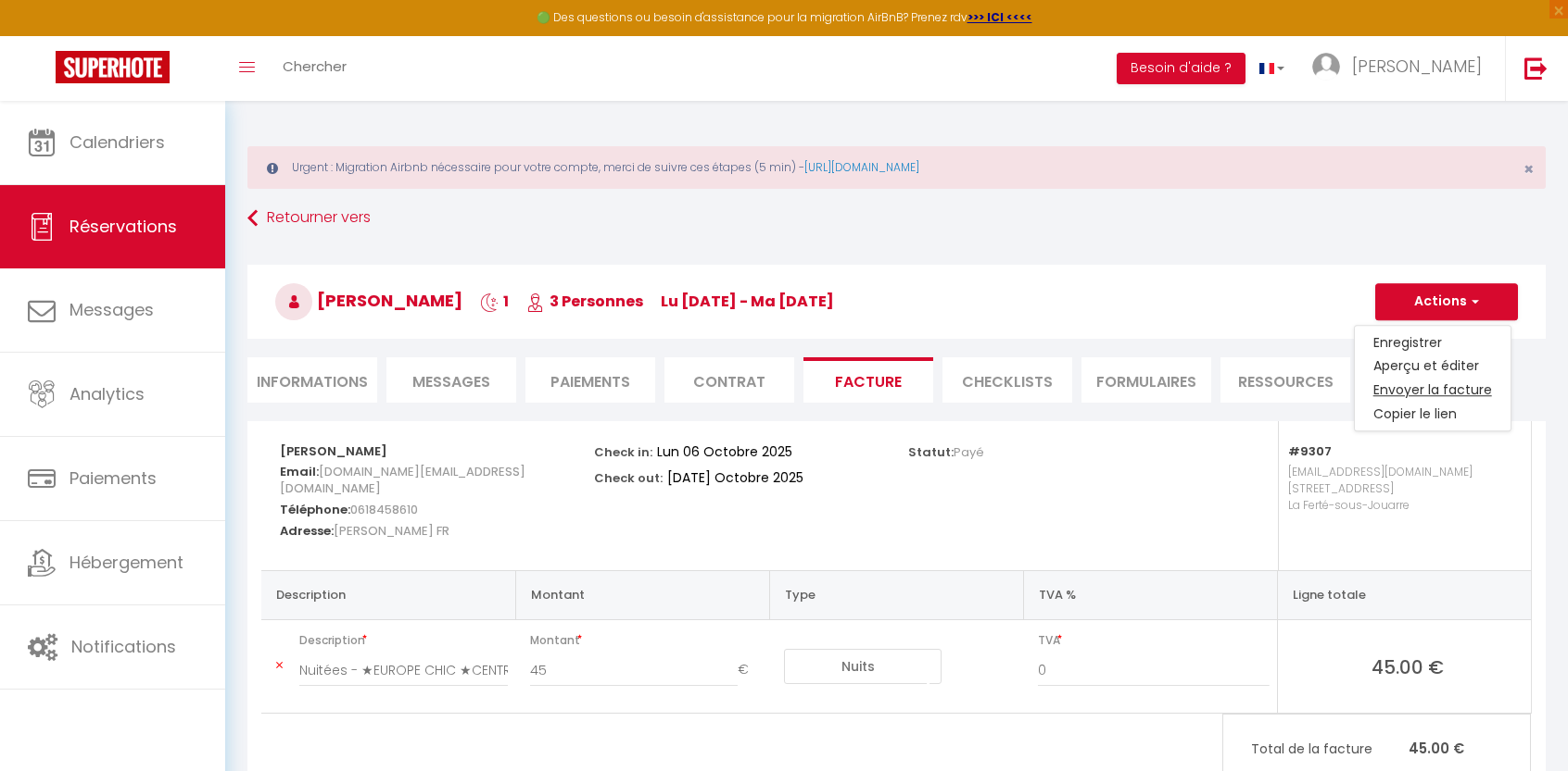
type textarea "Bonjour, Voici le lien pour télécharger votre facture : https://superhote.com/a…"
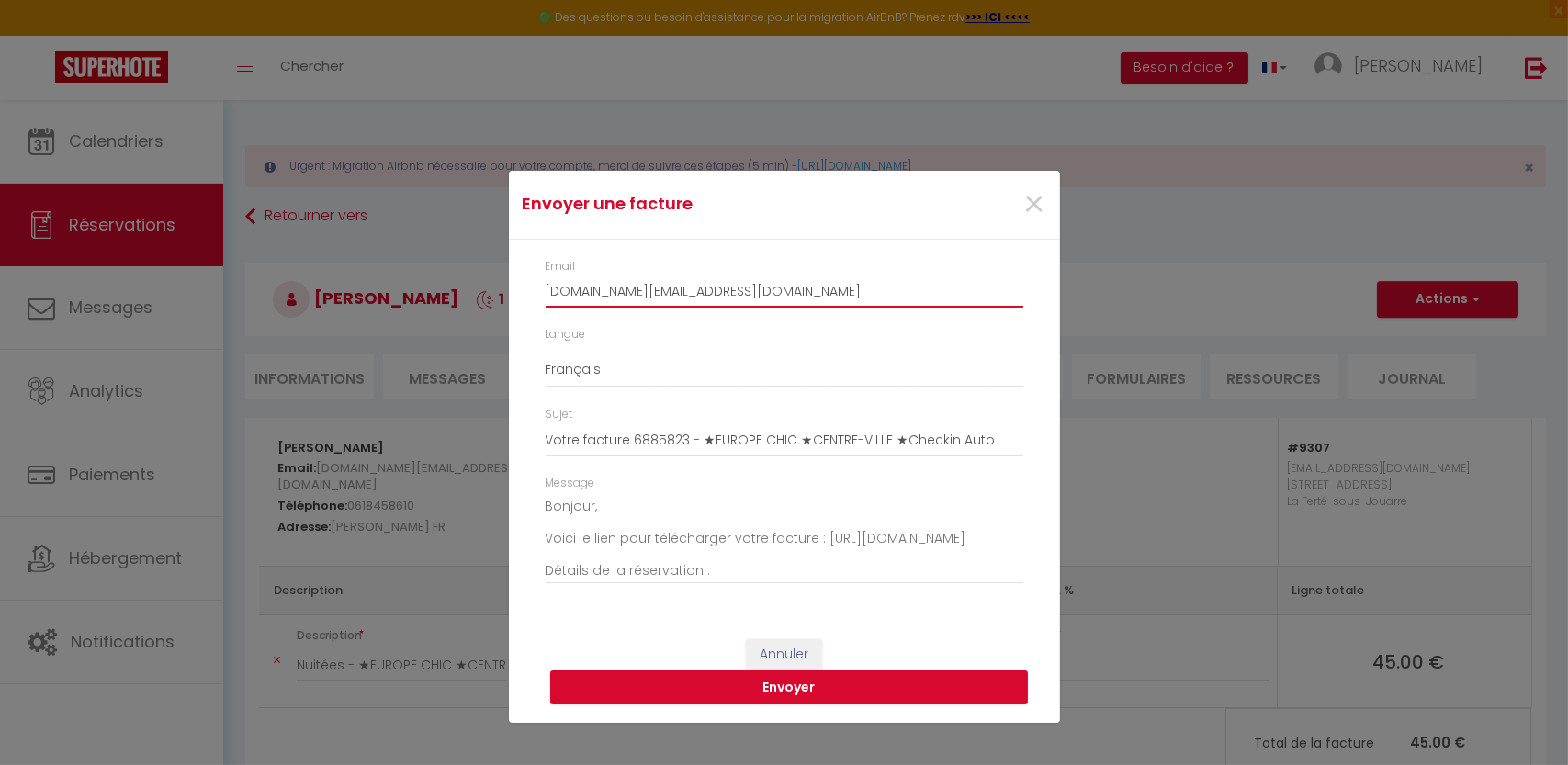
drag, startPoint x: 801, startPoint y: 296, endPoint x: 402, endPoint y: 313, distance: 399.4
click at [402, 313] on div "Envoyer une facture × Email cosyrenting.com@gmail.com Langue Anglais Français E…" at bounding box center [784, 382] width 1568 height 765
drag, startPoint x: 813, startPoint y: 289, endPoint x: 474, endPoint y: 291, distance: 339.0
click at [474, 291] on div "Envoyer une facture × Email g.desgachers@asso-empreintes.fr Langue Anglais Fran…" at bounding box center [784, 382] width 1568 height 765
type input "g.desgachers@asso-empreintes.fr"
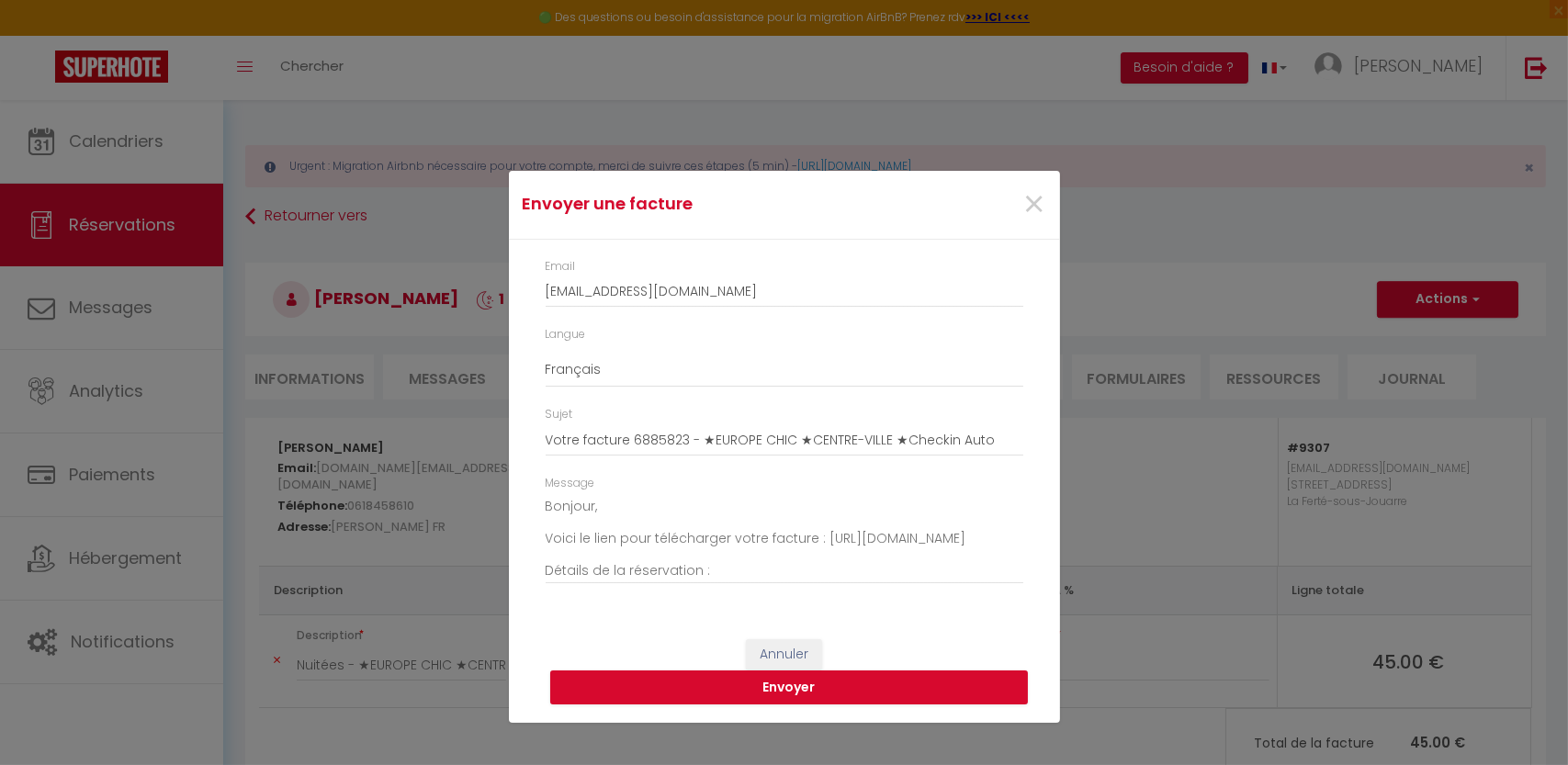
click at [724, 260] on div "Email g.desgachers@asso-empreintes.fr" at bounding box center [784, 283] width 478 height 51
click at [809, 693] on button "Envoyer" at bounding box center [789, 688] width 478 height 35
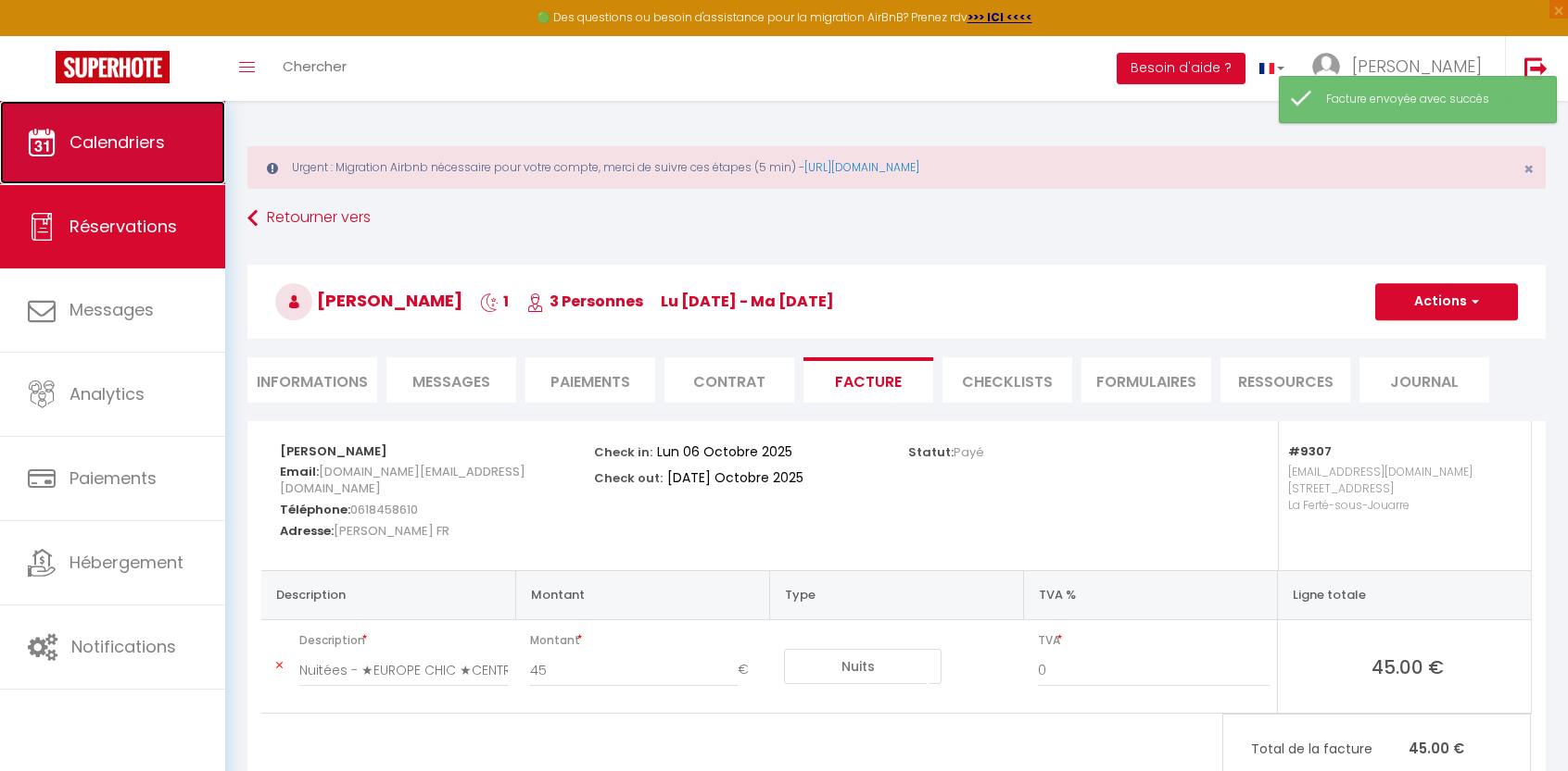
click at [97, 146] on span "Calendriers" at bounding box center [116, 142] width 95 height 23
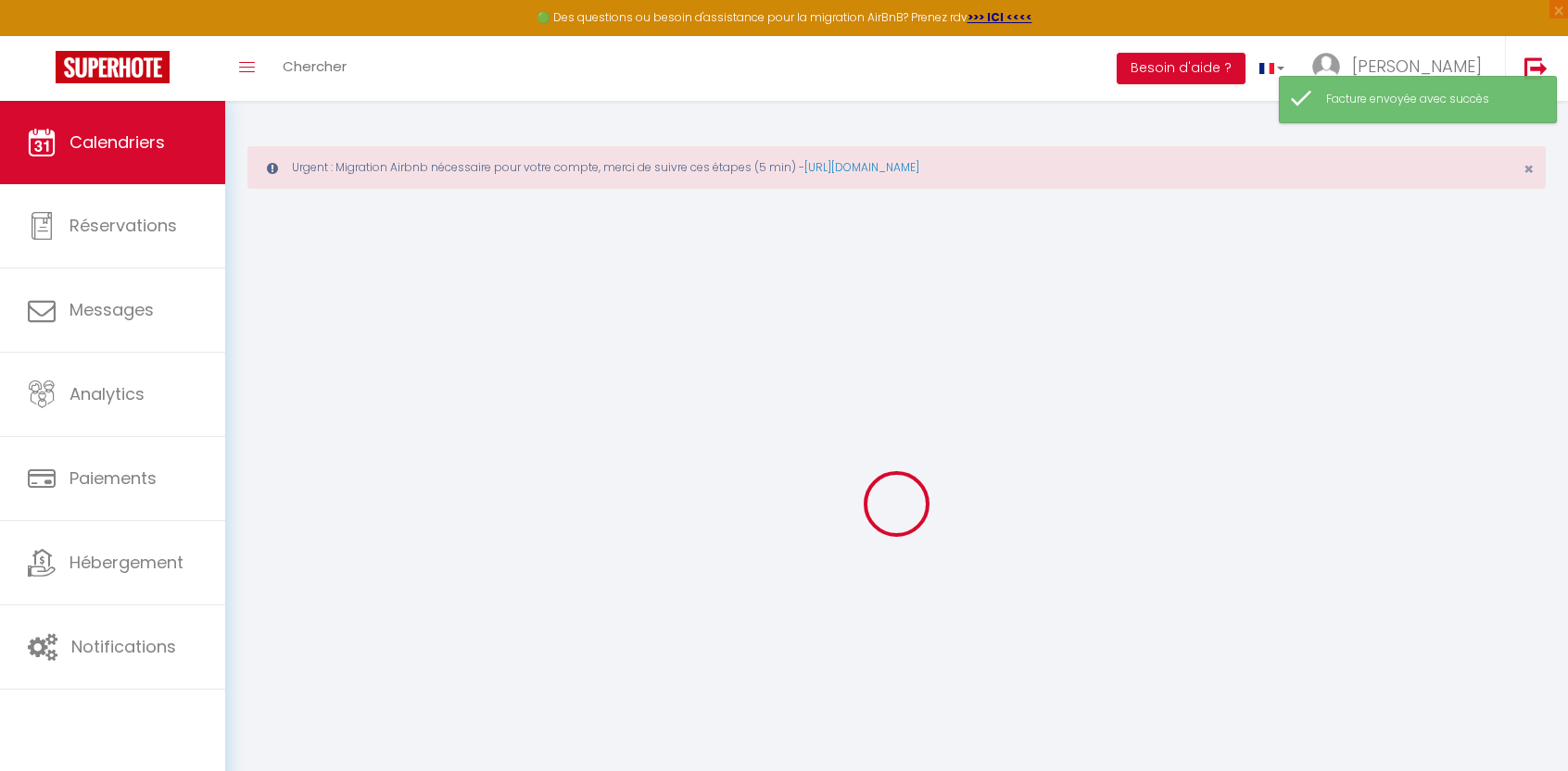
select select
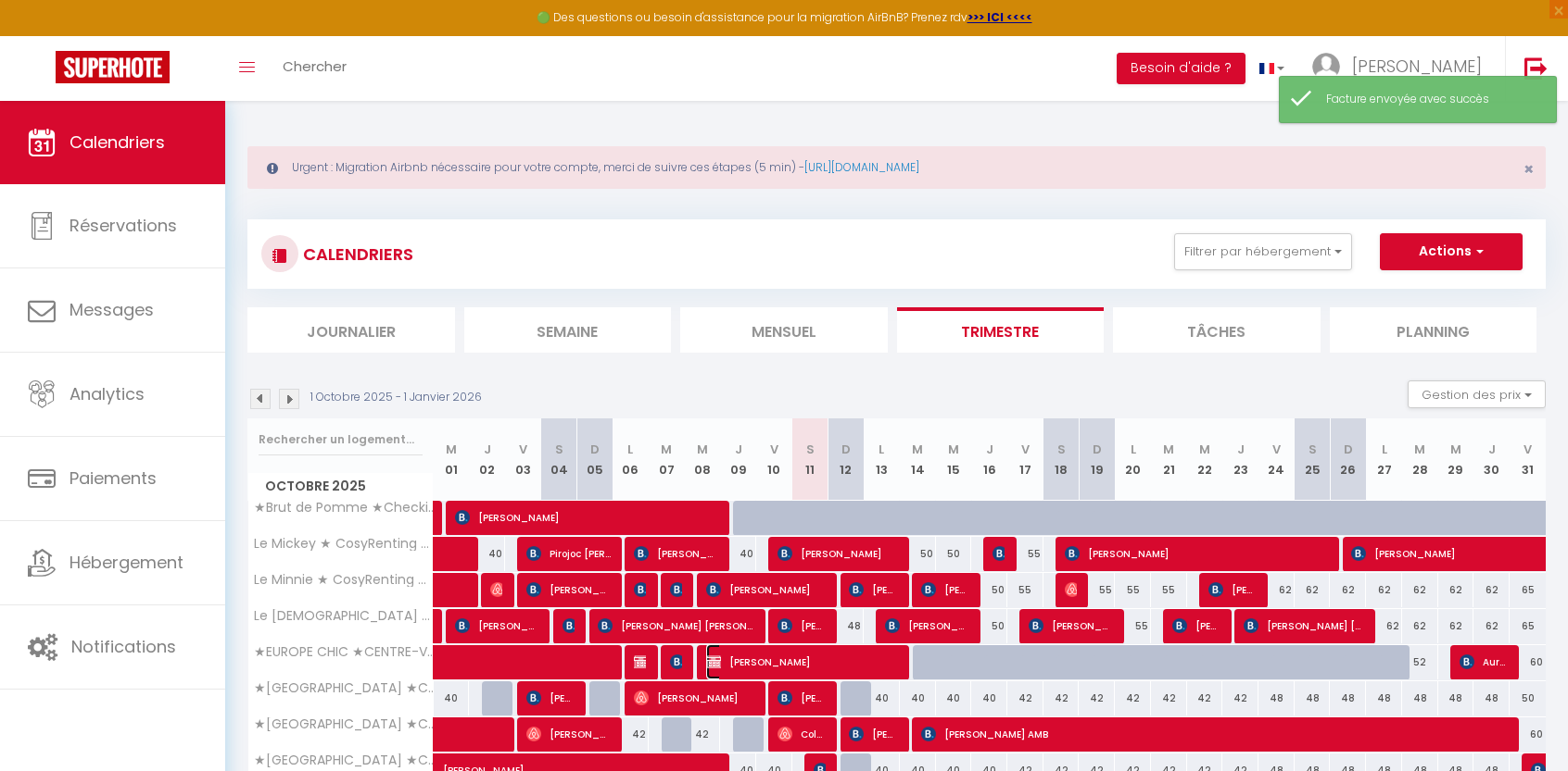
click at [771, 662] on span "[PERSON_NAME]" at bounding box center [802, 661] width 192 height 36
select select "OK"
select select "KO"
select select "0"
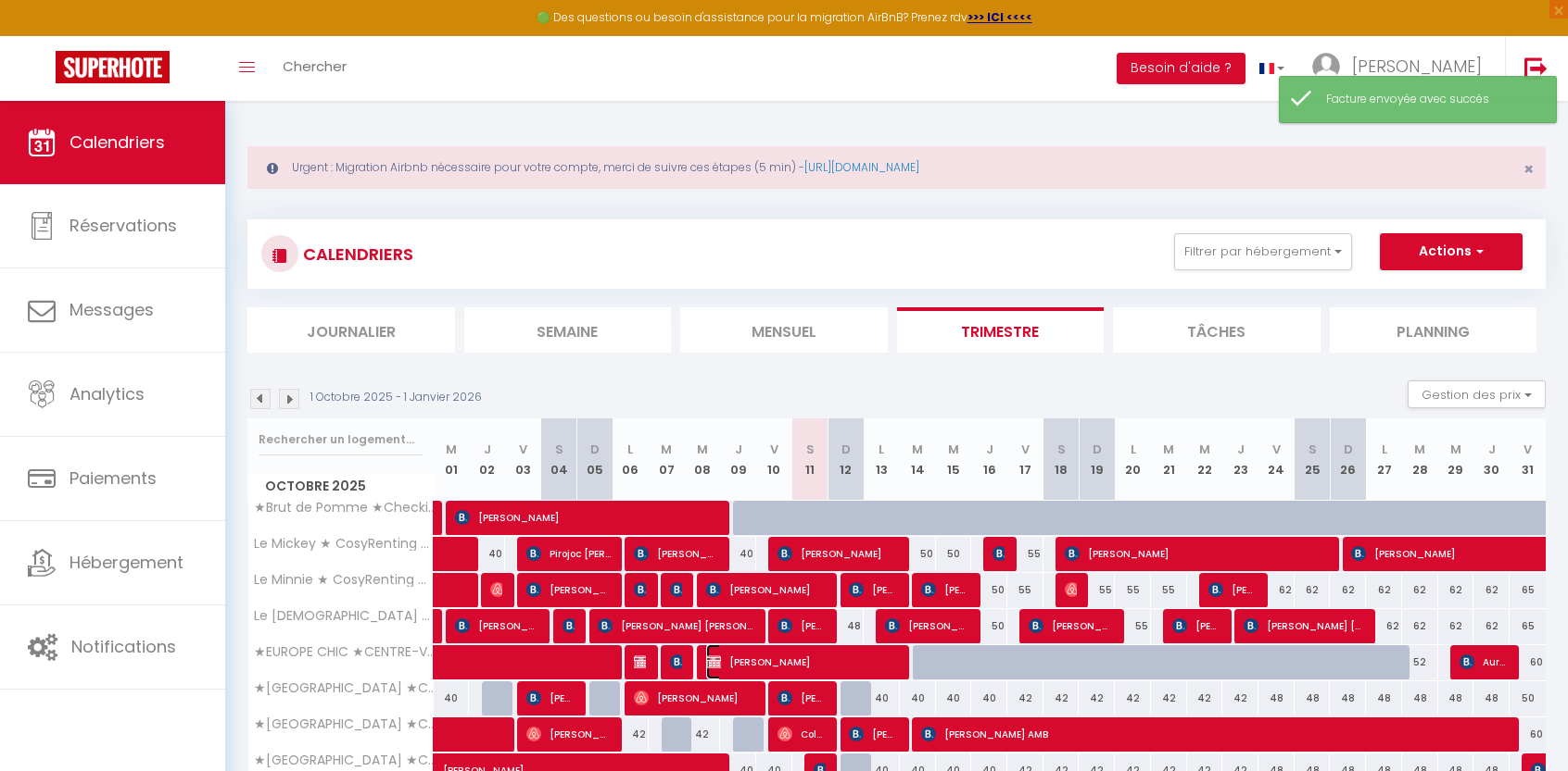
select select "1"
select select
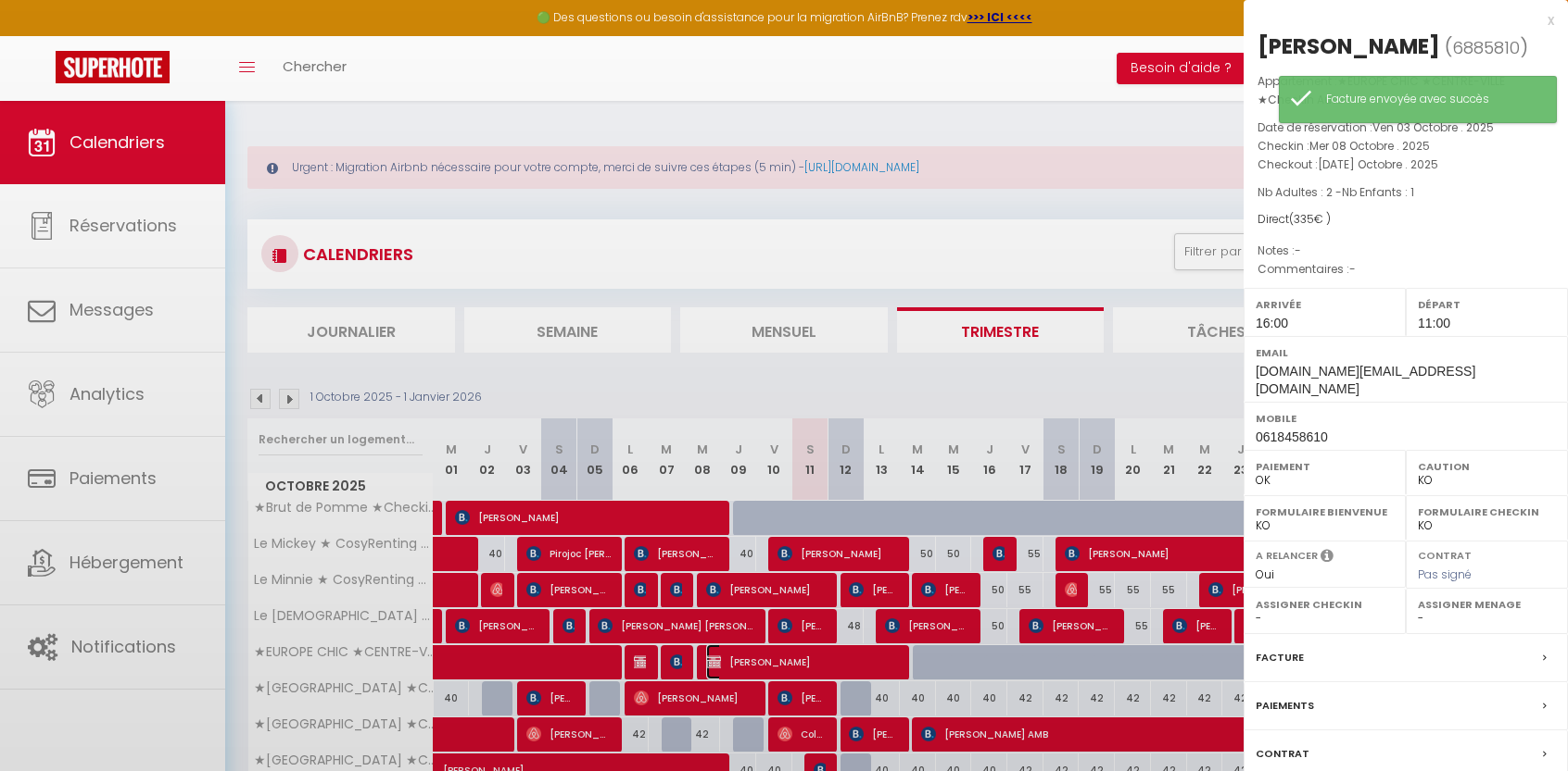
select select "1070"
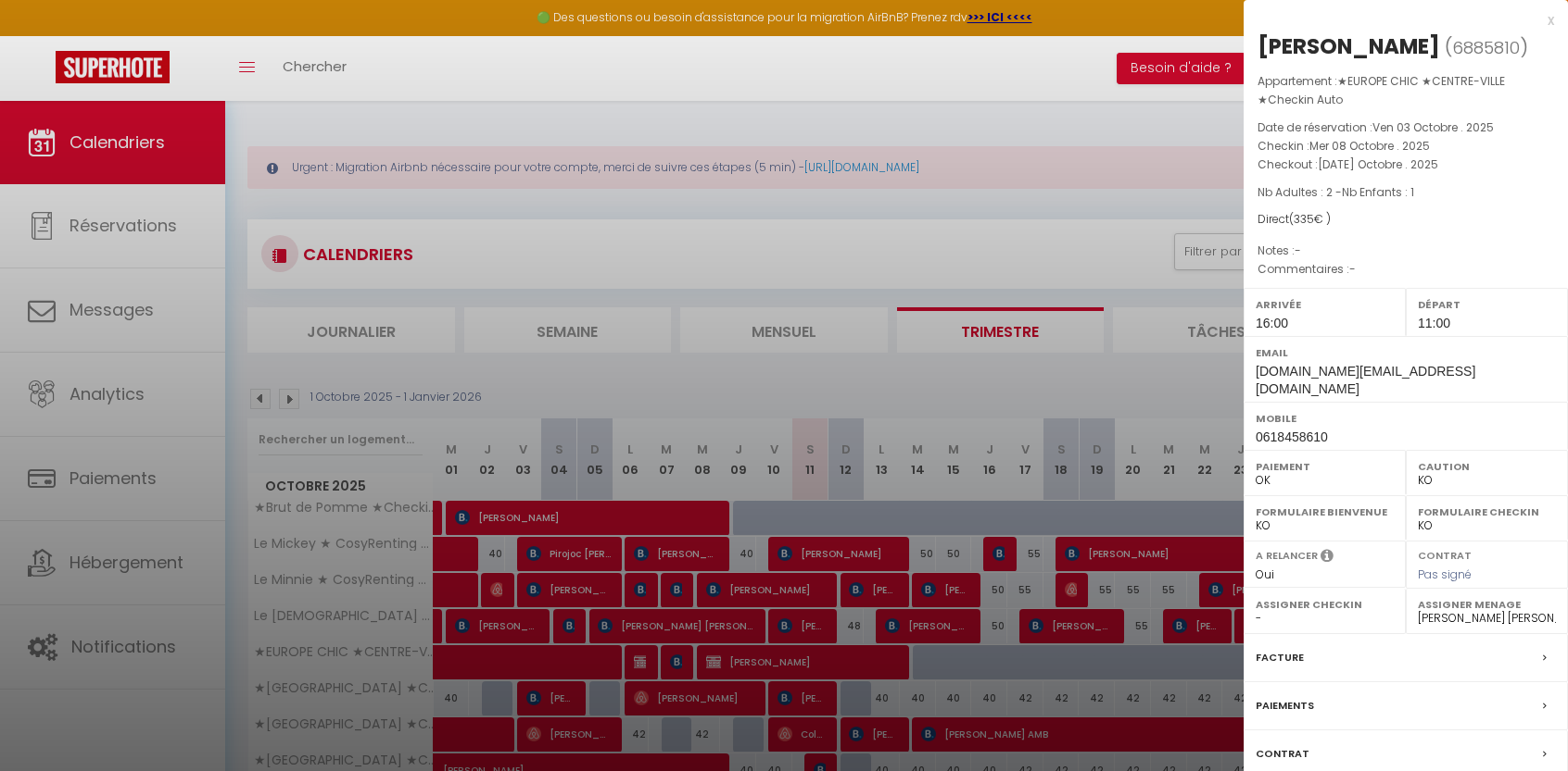
click at [1290, 648] on label "Facture" at bounding box center [1279, 658] width 48 height 19
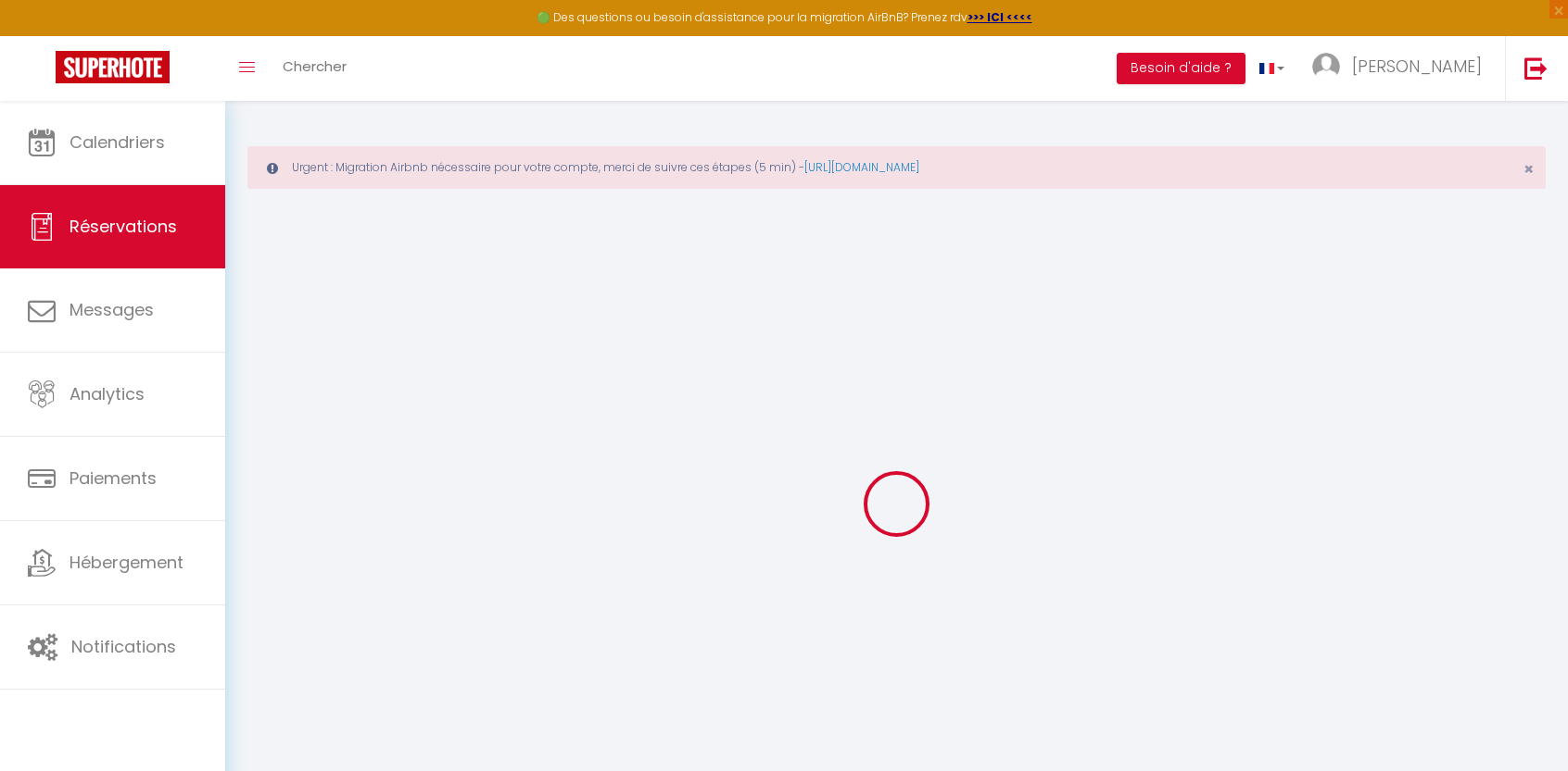
select select
checkbox input "false"
select select
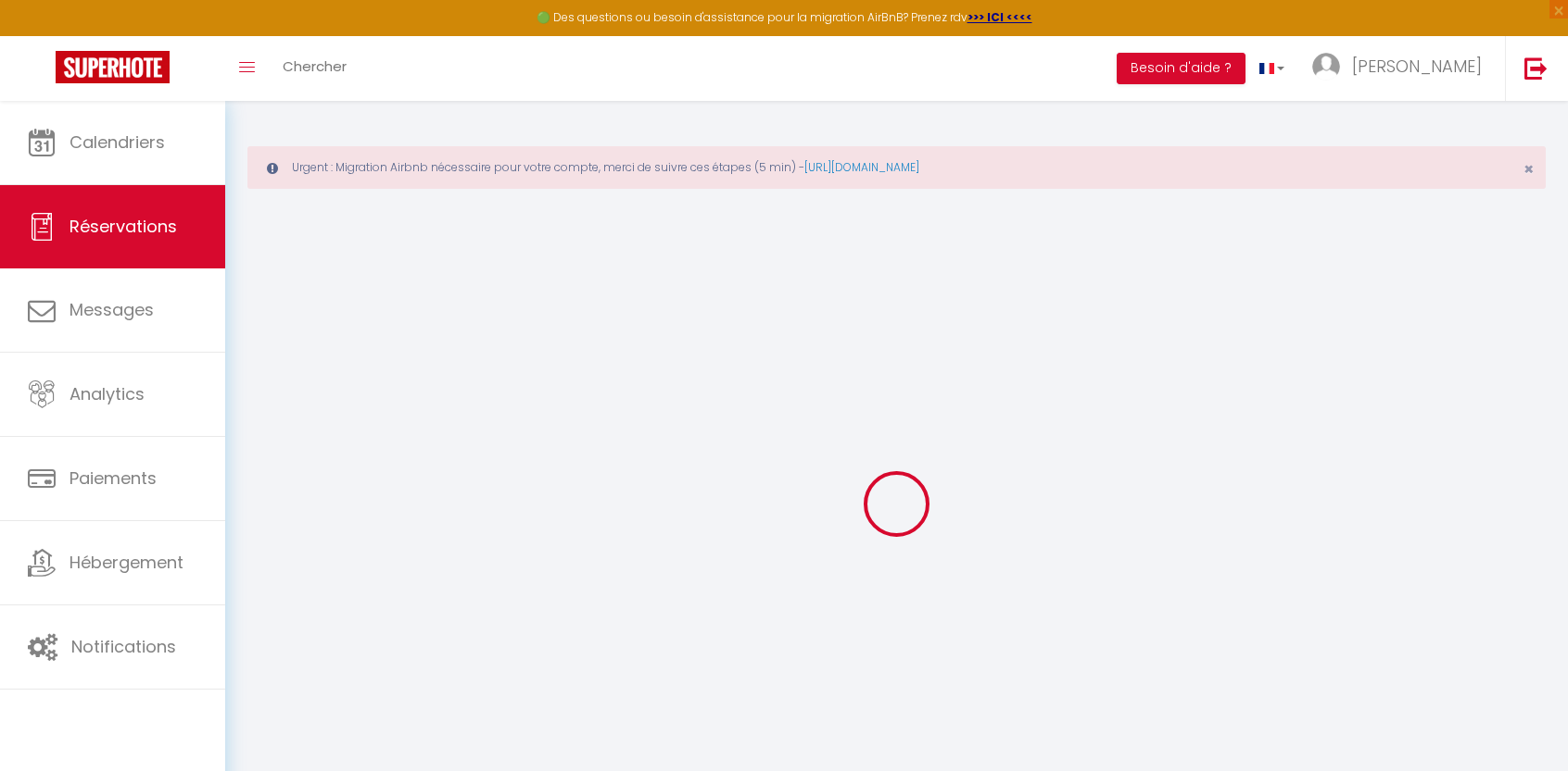
checkbox input "false"
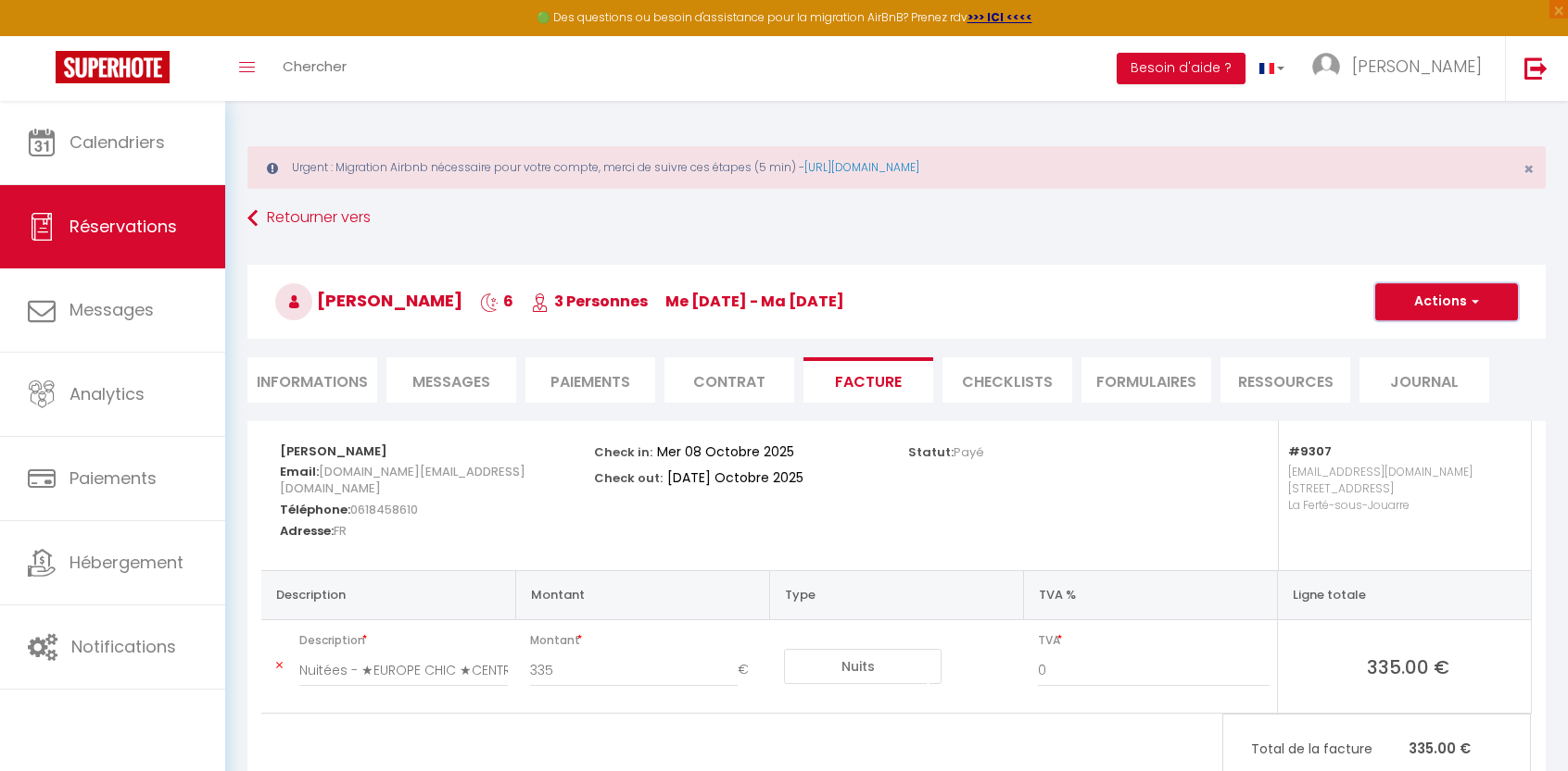
click at [1486, 301] on button "Actions" at bounding box center [1446, 302] width 142 height 37
click at [1438, 390] on link "Envoyer la facture" at bounding box center [1432, 390] width 156 height 24
type input "[DOMAIN_NAME][EMAIL_ADDRESS][DOMAIN_NAME]"
select select "fr"
type input "Votre facture 6885810 - ★EUROPE CHIC ★CENTRE-VILLE ★Checkin Auto"
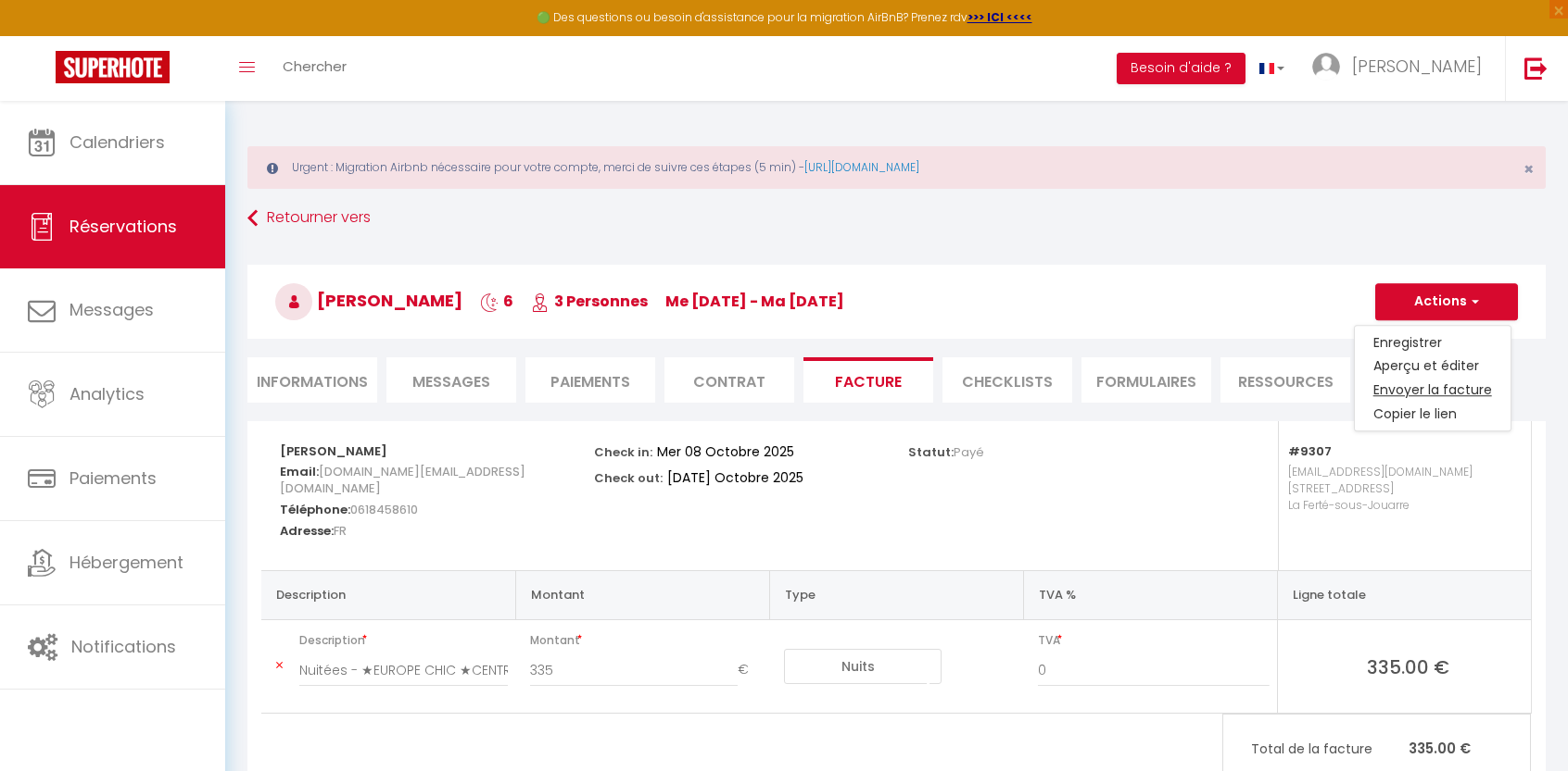
type textarea "Bonjour, Voici le lien pour télécharger votre facture : https://superhote.com/a…"
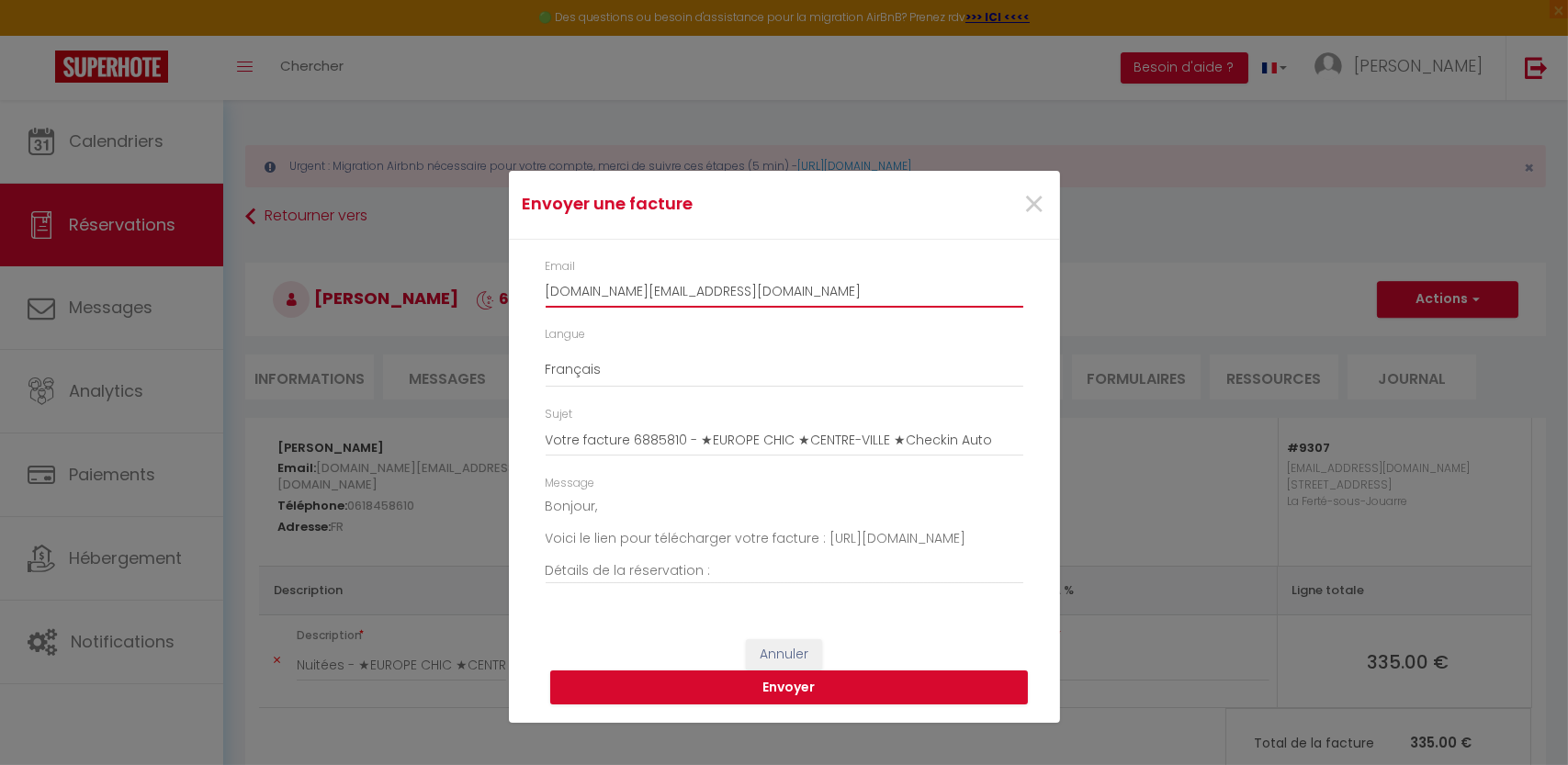
drag, startPoint x: 859, startPoint y: 296, endPoint x: 429, endPoint y: 292, distance: 430.0
click at [429, 292] on div "Envoyer une facture × Email cosyrenting.com@gmail.com Langue Anglais Français E…" at bounding box center [784, 382] width 1568 height 765
paste input "g.desgachers@asso-empreintes.fr"
type input "g.desgachers@asso-empreintes.fr"
click at [797, 686] on button "Envoyer" at bounding box center [789, 688] width 478 height 35
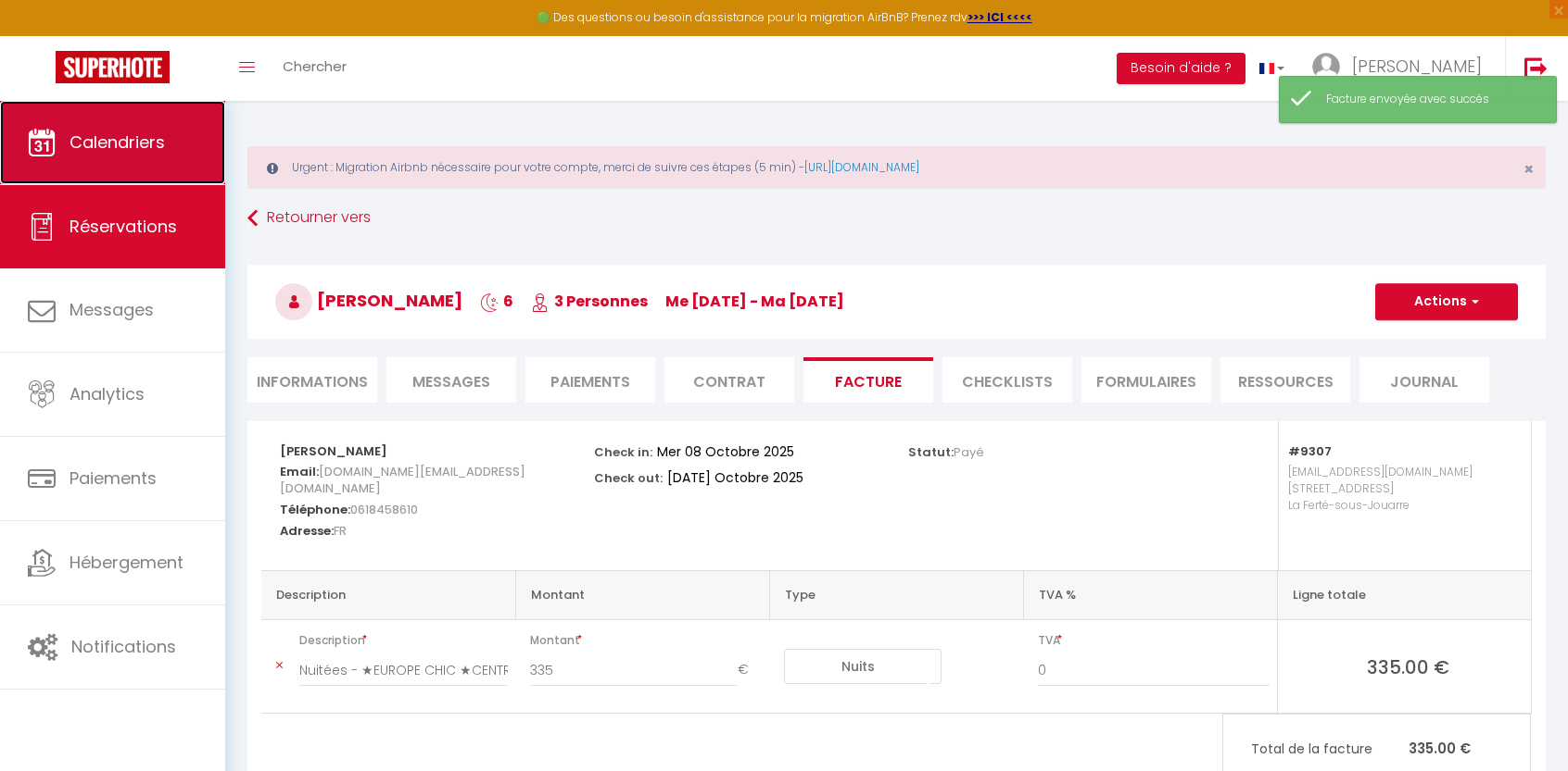
click at [114, 157] on link "Calendriers" at bounding box center [113, 142] width 225 height 84
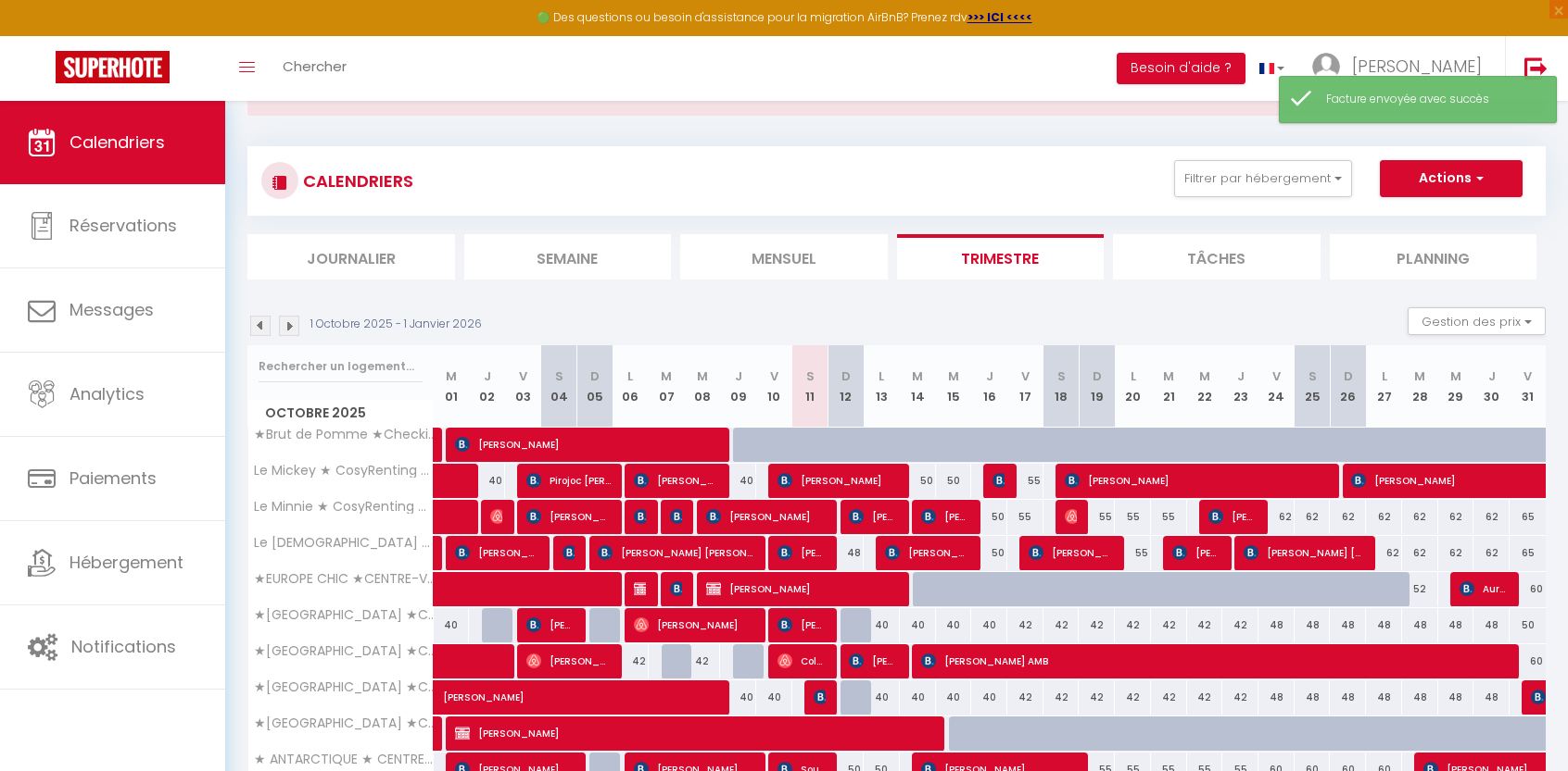
scroll to position [92, 0]
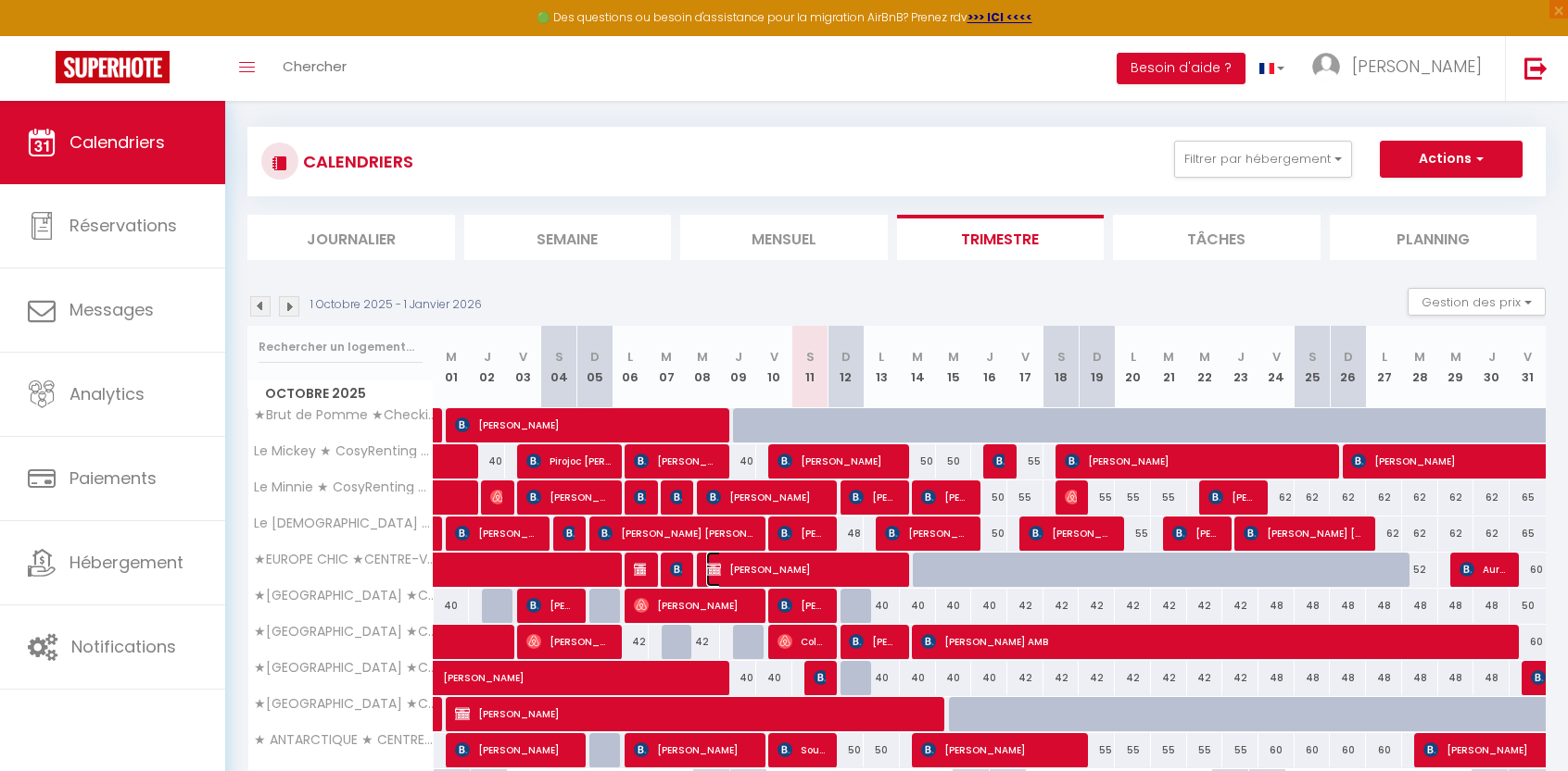
click at [781, 566] on span "[PERSON_NAME]" at bounding box center [802, 569] width 192 height 36
select select "OK"
select select "KO"
select select "0"
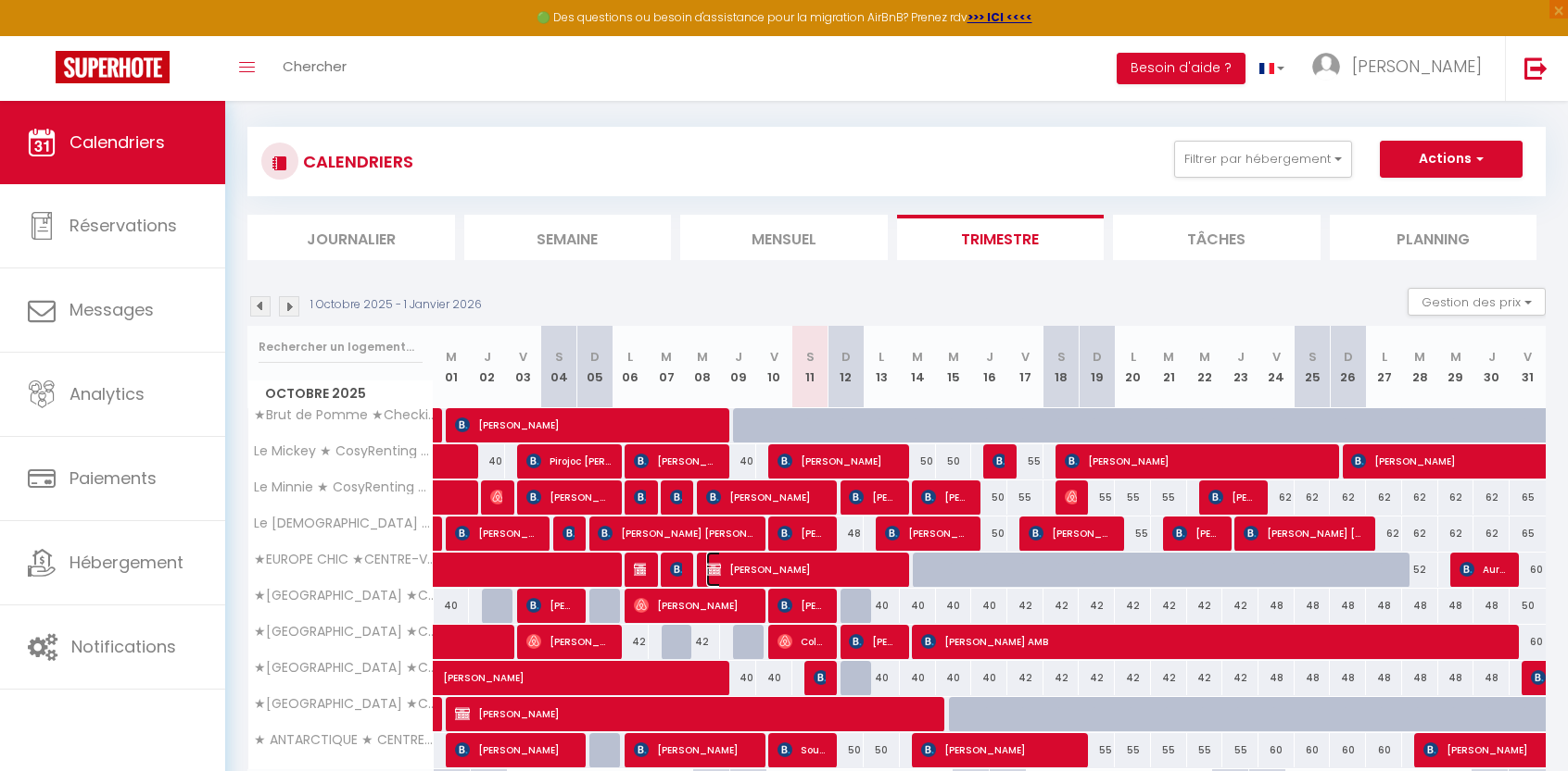
select select "1"
select select
select select "1070"
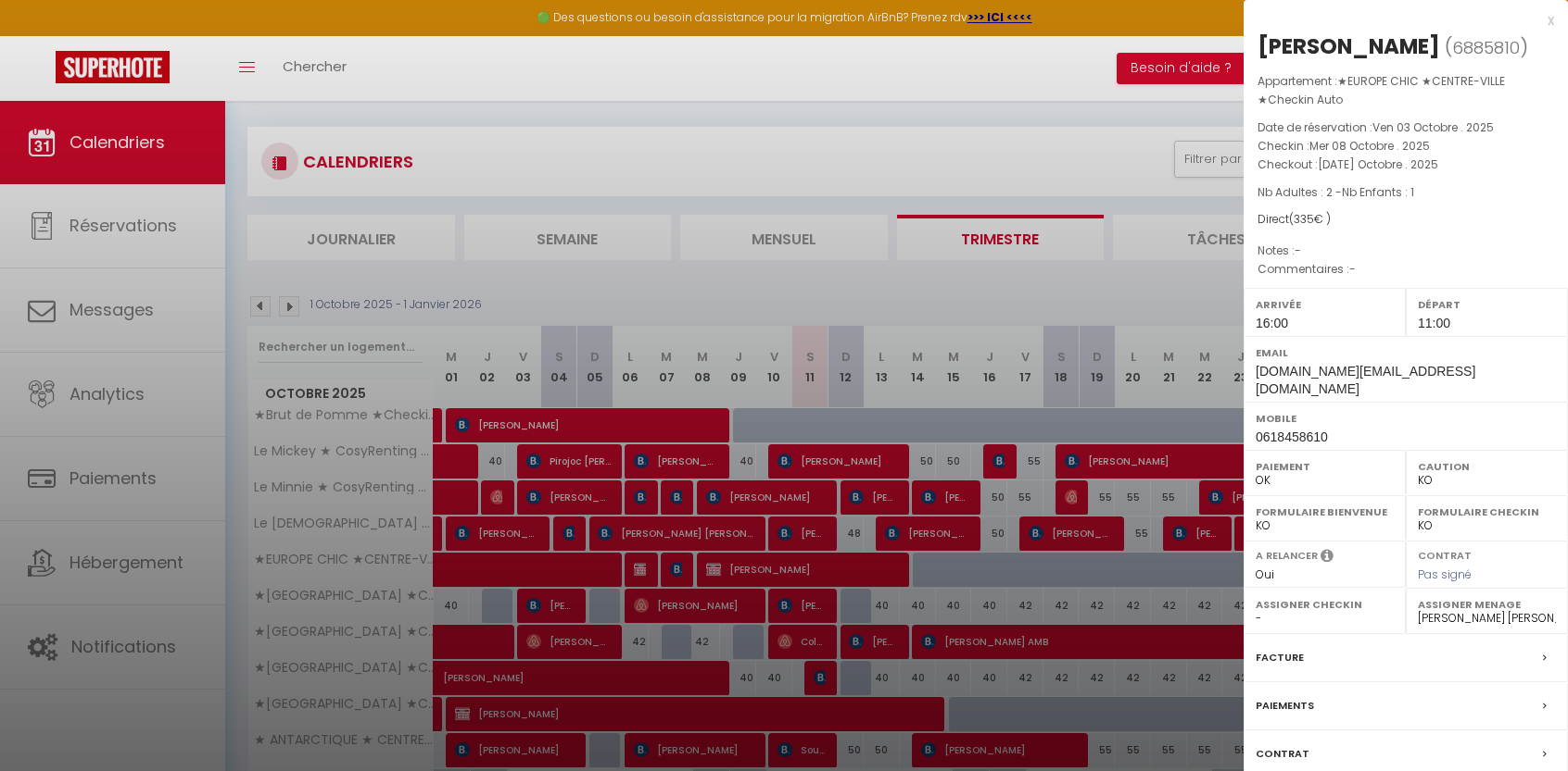
click at [1038, 162] on div at bounding box center [784, 386] width 1568 height 771
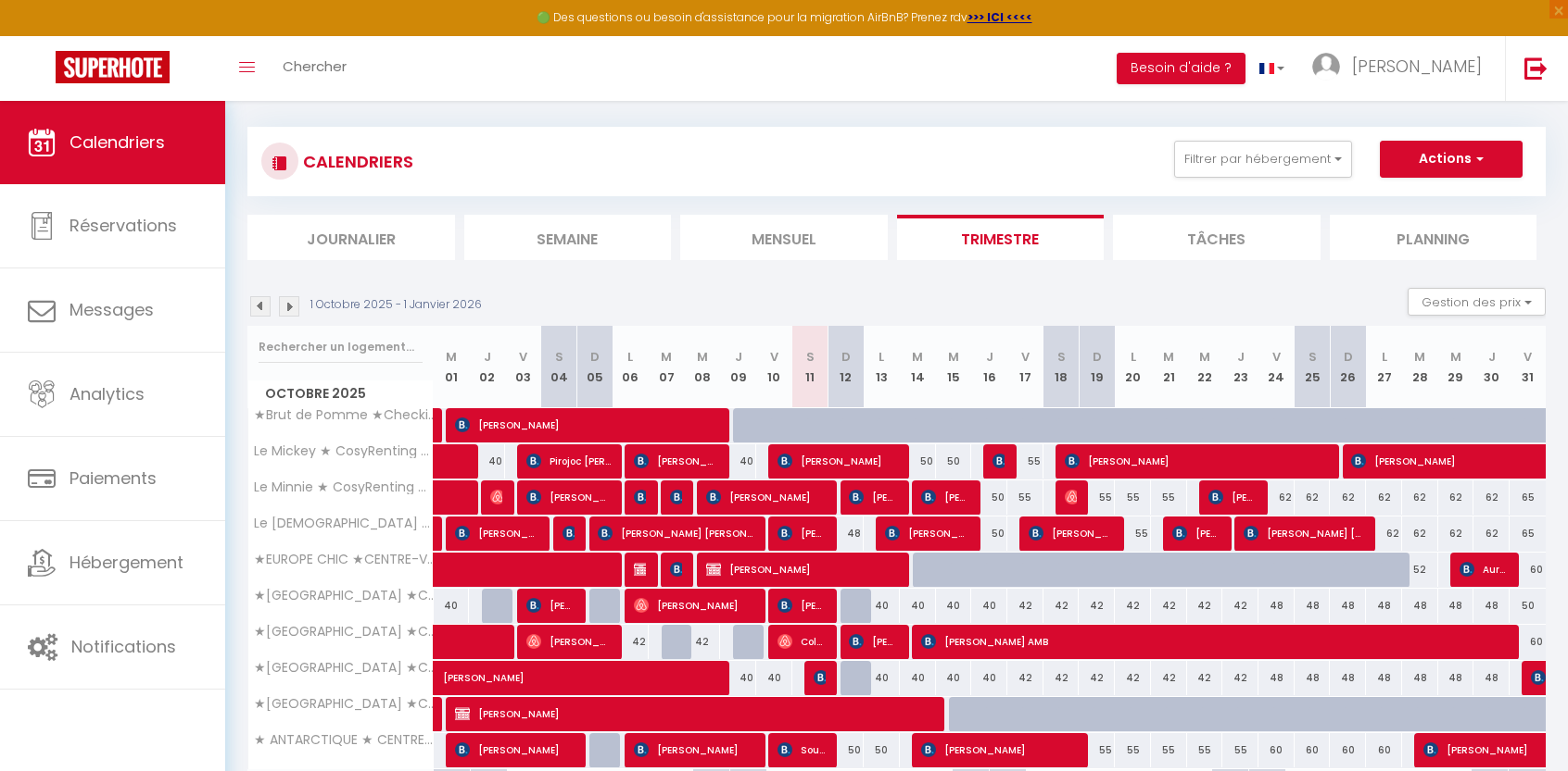
click at [922, 564] on div at bounding box center [931, 570] width 37 height 36
type input "45"
type input "Mar 14 Octobre 2025"
type input "Mer 15 Octobre 2025"
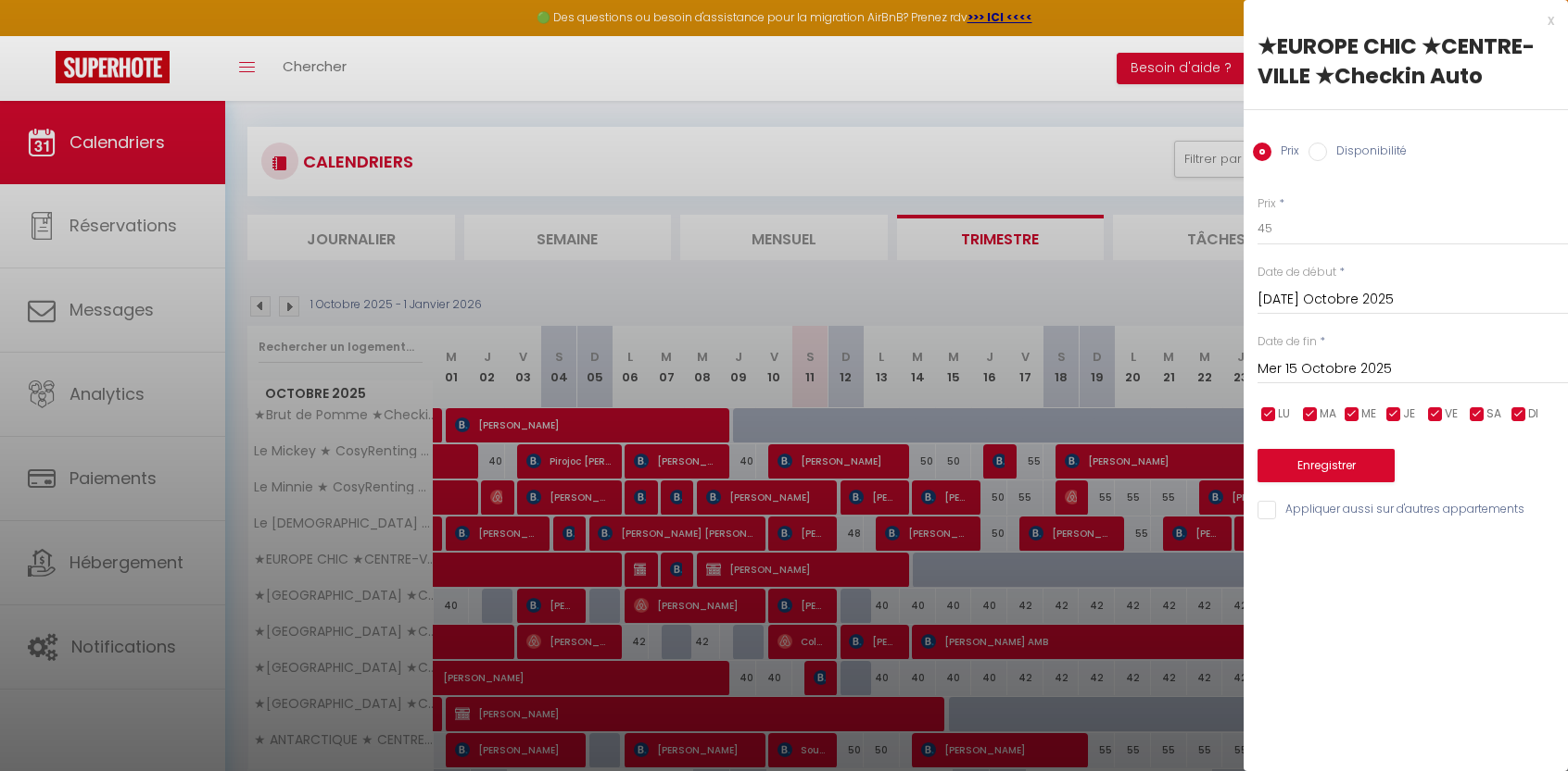
click at [986, 162] on div at bounding box center [784, 386] width 1568 height 771
